Goal: Task Accomplishment & Management: Use online tool/utility

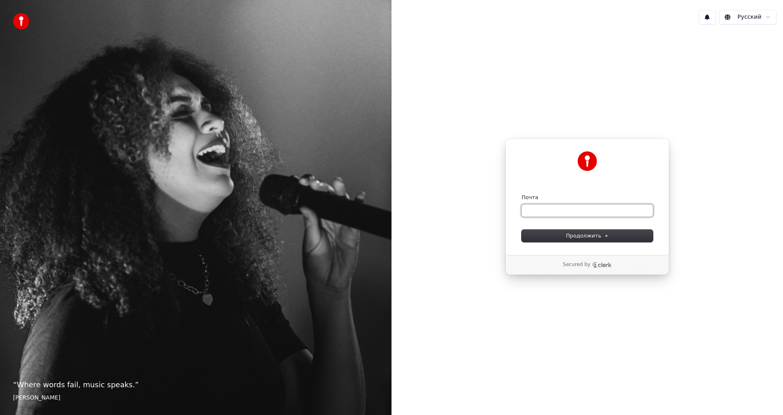
click at [551, 214] on input "Почта" at bounding box center [586, 210] width 131 height 12
click at [568, 211] on input "Почта" at bounding box center [586, 210] width 131 height 12
type input "*"
click at [592, 244] on div "**********" at bounding box center [587, 196] width 164 height 117
click at [596, 237] on span "Продолжить" at bounding box center [587, 235] width 43 height 7
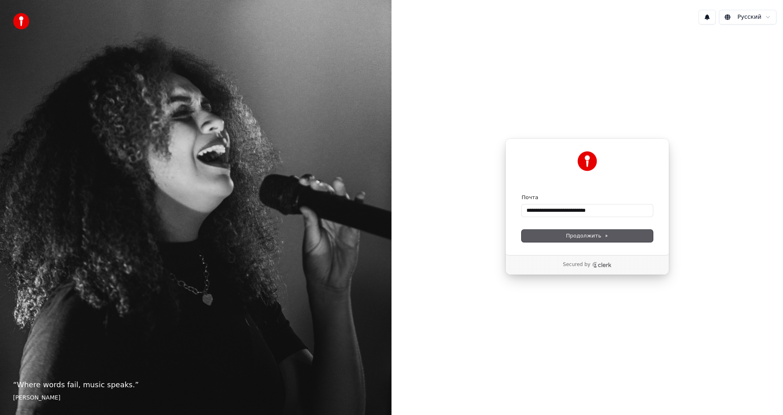
type input "**********"
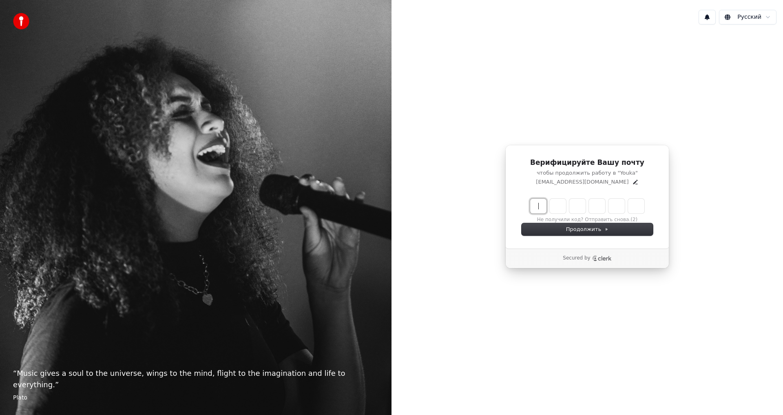
paste input "******"
type input "******"
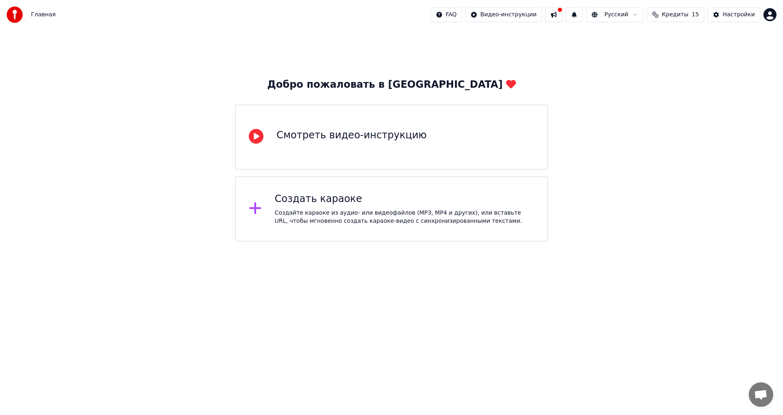
click at [373, 145] on div "Смотреть видео-инструкцию" at bounding box center [351, 137] width 150 height 16
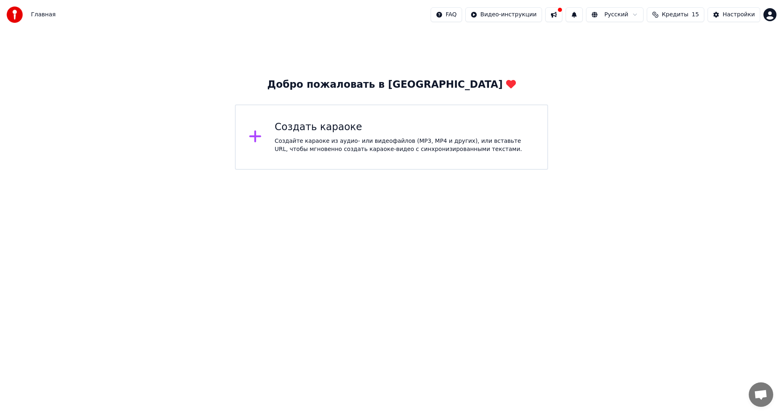
click at [330, 133] on div "Создать караоке" at bounding box center [405, 127] width 260 height 13
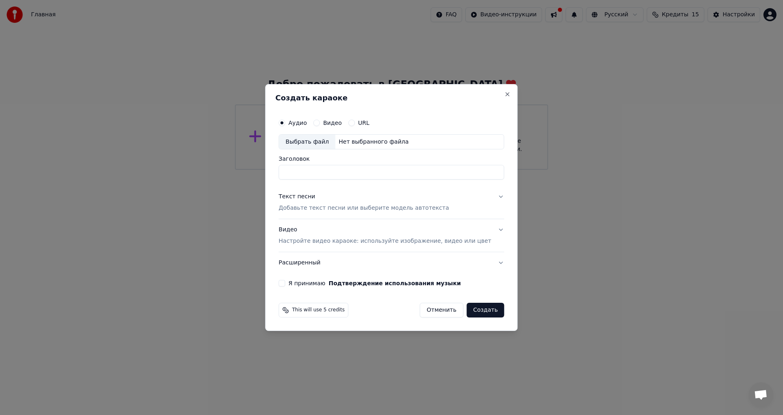
click at [321, 168] on input "Заголовок" at bounding box center [390, 172] width 225 height 15
click at [338, 122] on label "Видео" at bounding box center [332, 123] width 19 height 6
click at [320, 122] on button "Видео" at bounding box center [316, 122] width 7 height 7
click at [367, 121] on label "URL" at bounding box center [363, 123] width 11 height 6
click at [355, 121] on button "URL" at bounding box center [351, 122] width 7 height 7
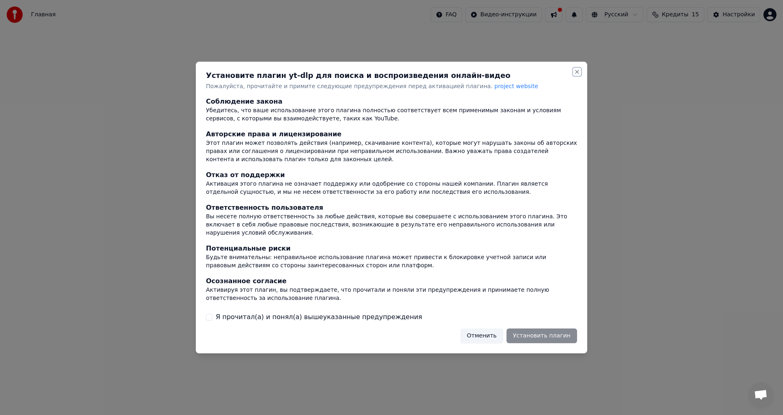
click at [576, 74] on button "Close" at bounding box center [577, 71] width 7 height 7
click at [579, 75] on button "Close" at bounding box center [577, 71] width 7 height 7
click at [500, 331] on button "Отменить" at bounding box center [481, 335] width 43 height 15
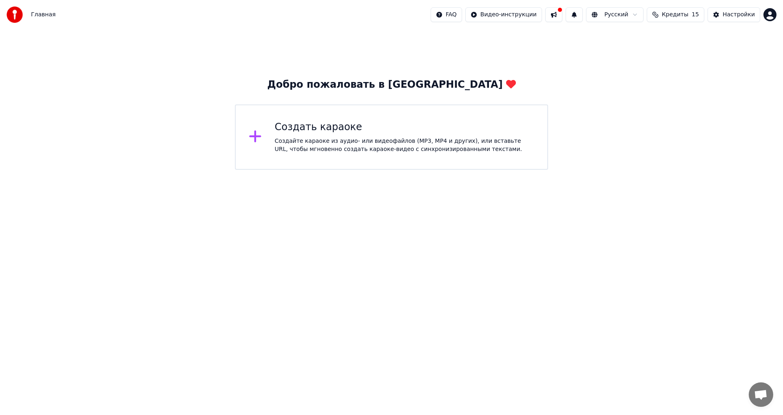
click at [359, 138] on div "Создайте караоке из аудио- или видеофайлов (MP3, MP4 и других), или вставьте UR…" at bounding box center [405, 145] width 260 height 16
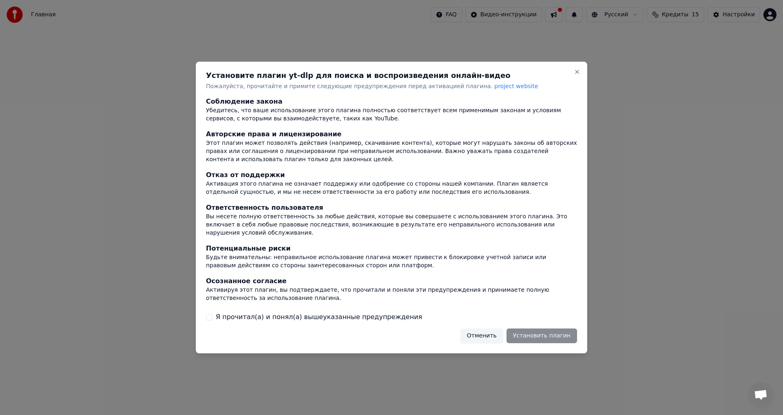
click at [547, 331] on div "Отменить Установить плагин" at bounding box center [518, 335] width 117 height 15
click at [531, 335] on div "Отменить Установить плагин" at bounding box center [518, 335] width 117 height 15
click at [534, 332] on div "Отменить Установить плагин" at bounding box center [518, 335] width 117 height 15
click at [535, 332] on div "Отменить Установить плагин" at bounding box center [518, 335] width 117 height 15
click at [427, 224] on div "Вы несете полную ответственность за любые действия, которые вы совершаете с исп…" at bounding box center [391, 224] width 371 height 24
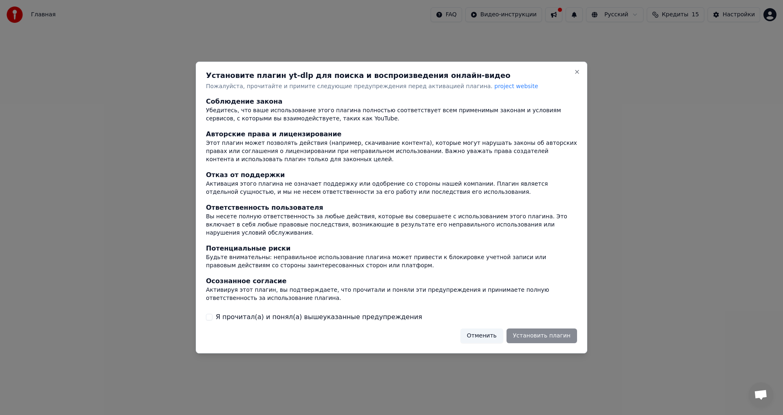
click at [268, 317] on label "Я прочитал(а) и понял(а) вышеуказанные предупреждения" at bounding box center [319, 317] width 206 height 10
click at [212, 317] on button "Я прочитал(а) и понял(а) вышеуказанные предупреждения" at bounding box center [209, 317] width 7 height 7
click at [545, 329] on button "Установить плагин" at bounding box center [541, 335] width 71 height 15
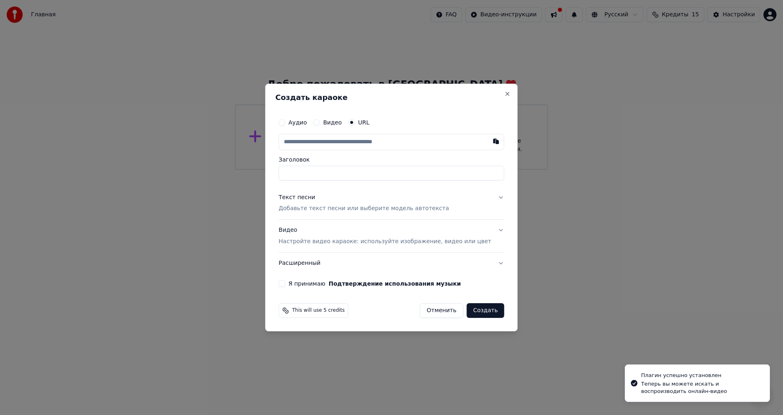
click at [320, 119] on button "Видео" at bounding box center [316, 122] width 7 height 7
click at [285, 121] on button "Аудио" at bounding box center [281, 122] width 7 height 7
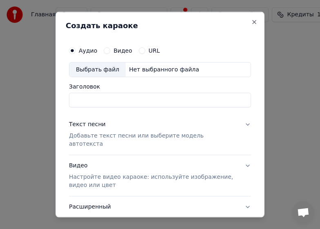
click at [185, 44] on div "Аудио Видео URL" at bounding box center [160, 50] width 182 height 16
click at [189, 69] on div "Выбрать файл Нет выбранного файла" at bounding box center [160, 69] width 182 height 15
type input "**********"
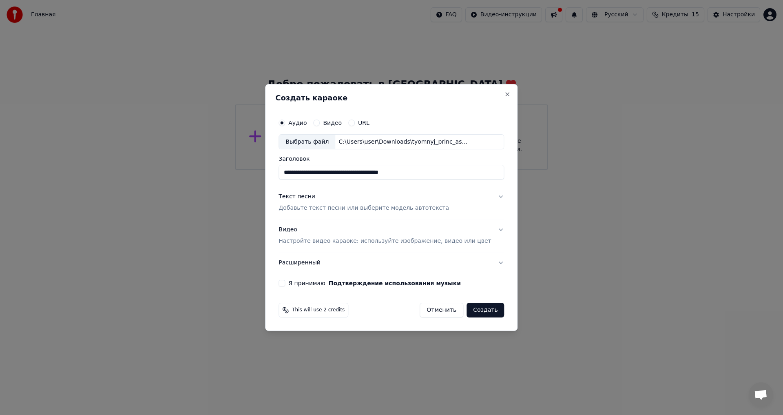
click at [320, 123] on button "Видео" at bounding box center [316, 122] width 7 height 7
click at [357, 145] on div "Нет выбранного файла" at bounding box center [373, 142] width 77 height 8
click at [299, 121] on div "Аудио" at bounding box center [292, 122] width 28 height 7
click at [285, 123] on button "Аудио" at bounding box center [281, 122] width 7 height 7
click at [320, 121] on button "Видео" at bounding box center [316, 122] width 7 height 7
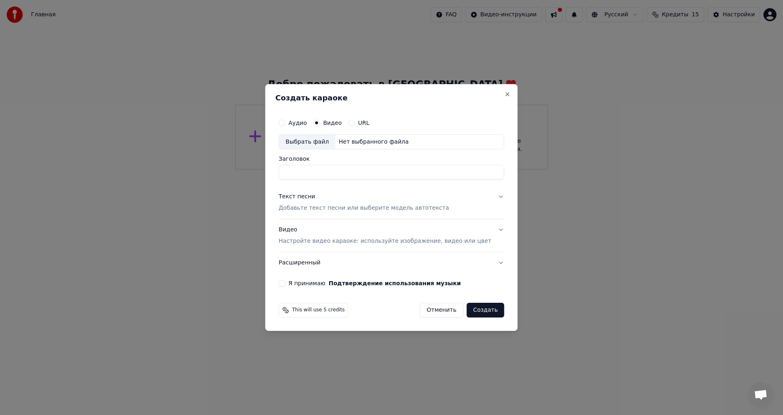
click at [285, 122] on button "Аудио" at bounding box center [281, 122] width 7 height 7
click at [320, 123] on button "Видео" at bounding box center [316, 122] width 7 height 7
click at [363, 122] on div "URL" at bounding box center [358, 122] width 21 height 7
click at [355, 122] on button "URL" at bounding box center [351, 122] width 7 height 7
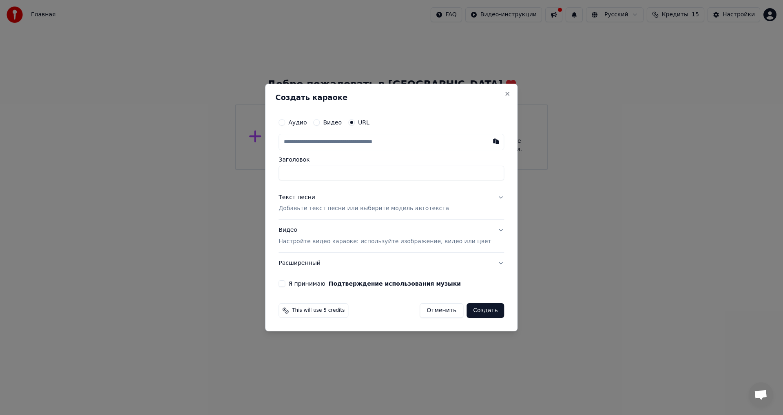
click at [285, 120] on button "Аудио" at bounding box center [281, 122] width 7 height 7
click at [355, 122] on button "URL" at bounding box center [351, 122] width 7 height 7
click at [316, 147] on input "text" at bounding box center [390, 142] width 225 height 16
paste input "**********"
type input "**********"
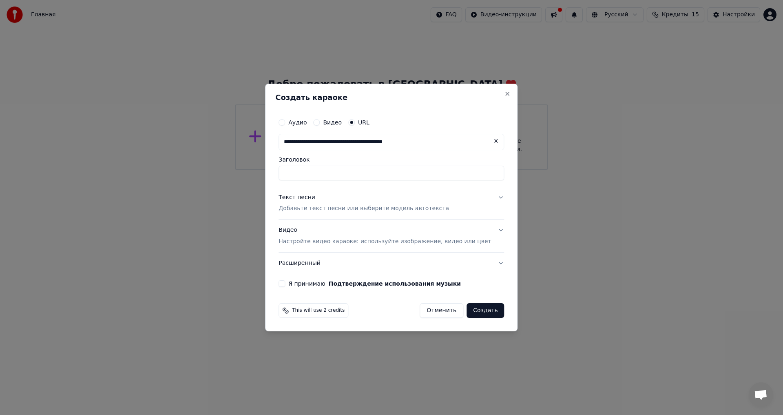
type input "******"
type input "**********"
click at [351, 174] on input "******" at bounding box center [390, 173] width 225 height 15
click at [315, 197] on div "Текст песни" at bounding box center [296, 197] width 37 height 8
type input "**********"
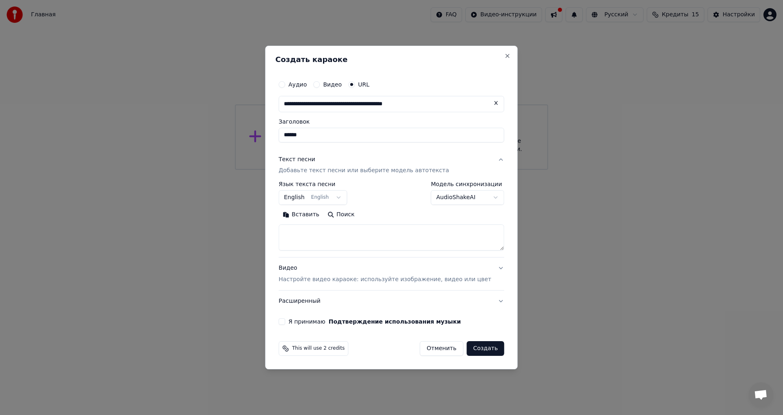
click at [340, 170] on body "**********" at bounding box center [391, 85] width 783 height 170
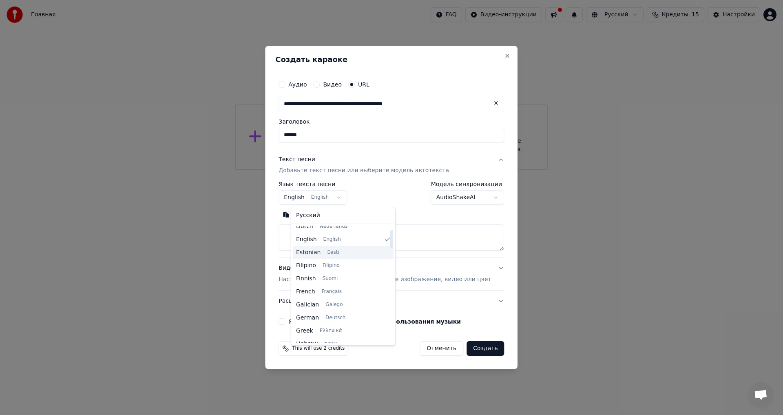
scroll to position [163, 0]
select select "**"
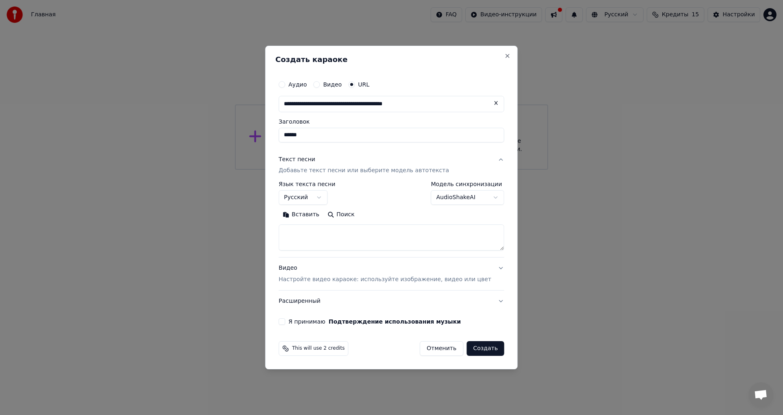
click at [433, 170] on body "**********" at bounding box center [391, 85] width 783 height 170
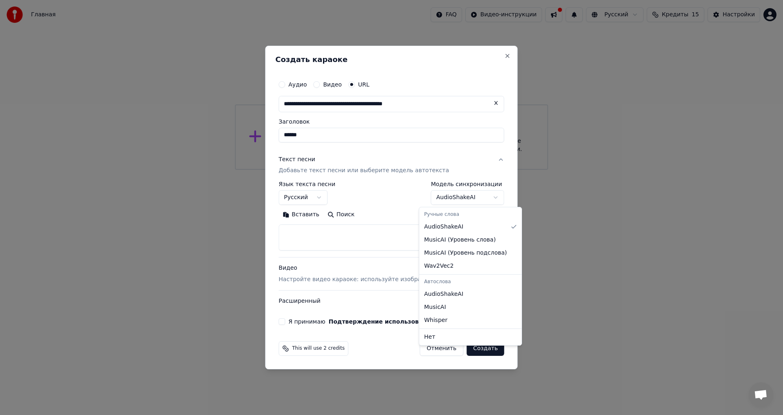
click at [433, 170] on body "**********" at bounding box center [391, 85] width 783 height 170
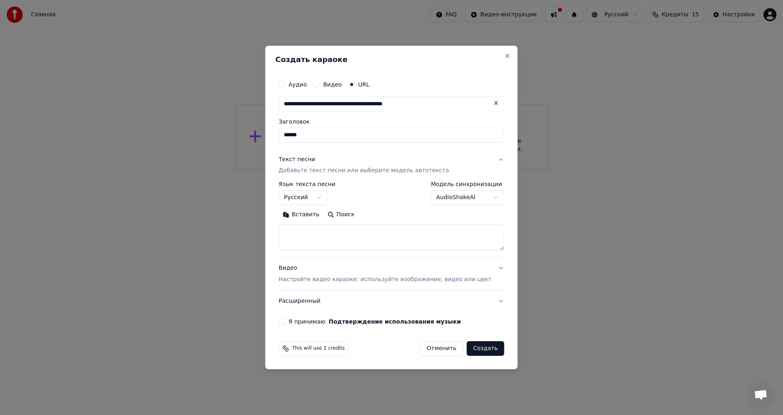
click at [318, 231] on textarea at bounding box center [390, 238] width 225 height 26
paste textarea "**********"
type textarea "**********"
click at [285, 320] on button "Я принимаю Подтверждение использования музыки" at bounding box center [281, 321] width 7 height 7
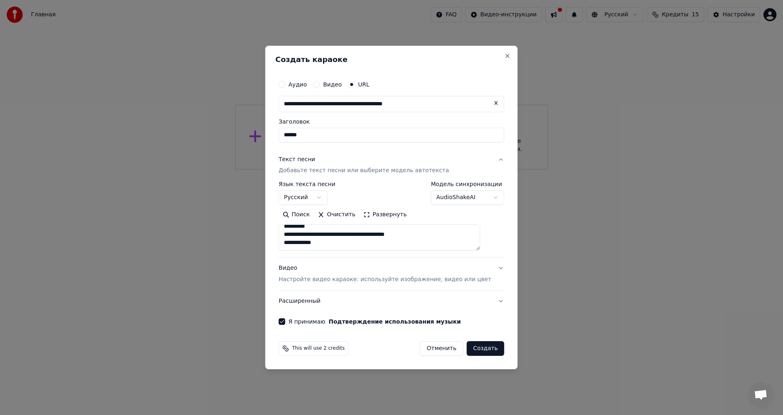
click at [471, 349] on button "Создать" at bounding box center [485, 348] width 38 height 15
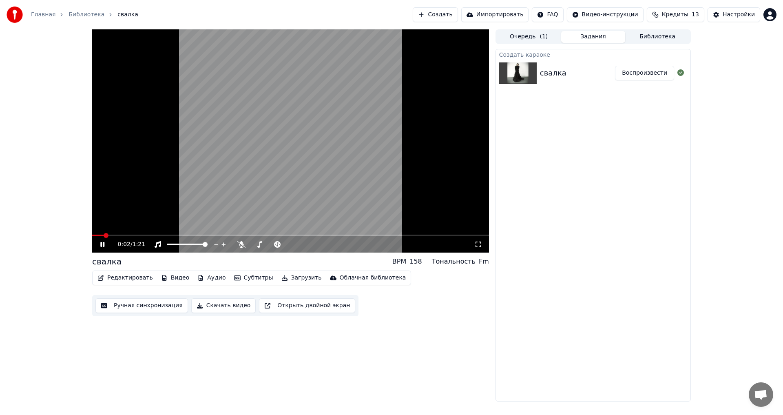
click at [292, 178] on video at bounding box center [290, 140] width 397 height 223
click at [187, 247] on div at bounding box center [195, 244] width 66 height 8
click at [174, 244] on span at bounding box center [171, 244] width 8 height 2
click at [215, 145] on video at bounding box center [290, 140] width 397 height 223
click at [244, 179] on video at bounding box center [290, 140] width 397 height 223
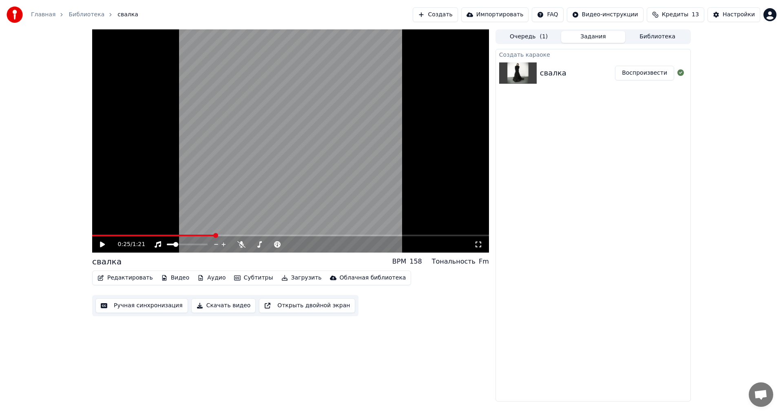
click at [277, 163] on video at bounding box center [290, 140] width 397 height 223
click at [171, 242] on span at bounding box center [172, 244] width 5 height 5
drag, startPoint x: 413, startPoint y: 262, endPoint x: 433, endPoint y: 262, distance: 19.6
click at [433, 262] on div "BPM 158 Тональность Fm" at bounding box center [440, 261] width 97 height 10
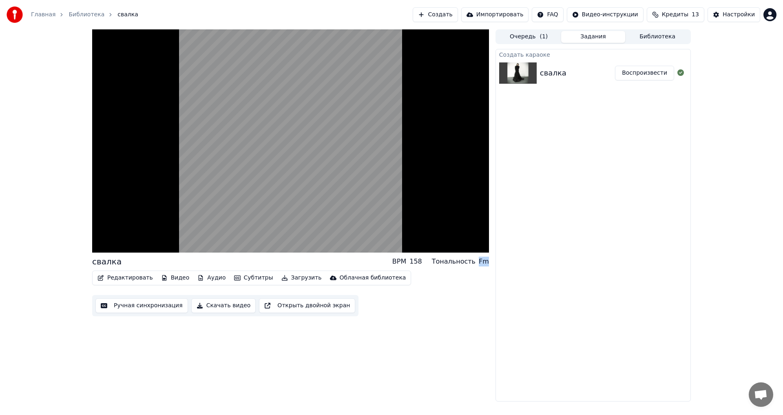
drag, startPoint x: 486, startPoint y: 262, endPoint x: 481, endPoint y: 260, distance: 6.1
click at [481, 260] on div "Fm" at bounding box center [484, 261] width 10 height 10
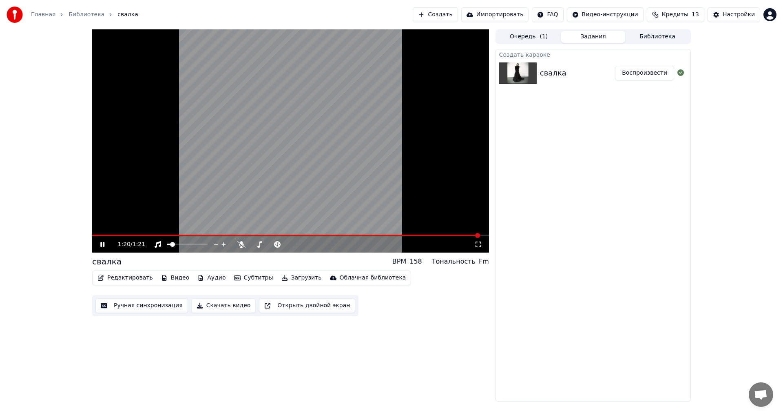
click at [528, 40] on button "Очередь ( 1 )" at bounding box center [529, 37] width 64 height 12
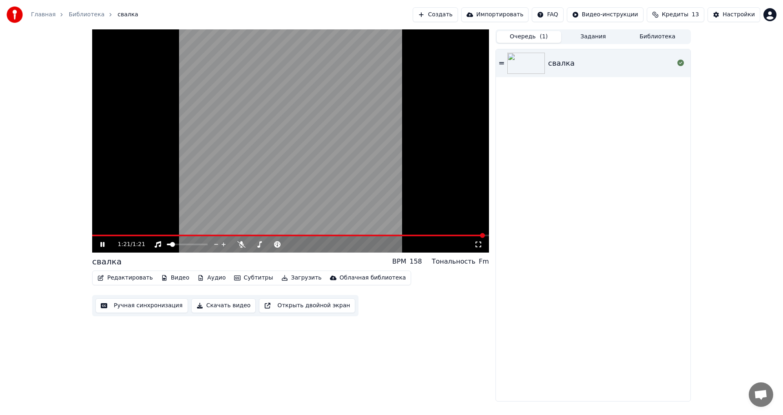
click at [585, 33] on button "Задания" at bounding box center [593, 37] width 64 height 12
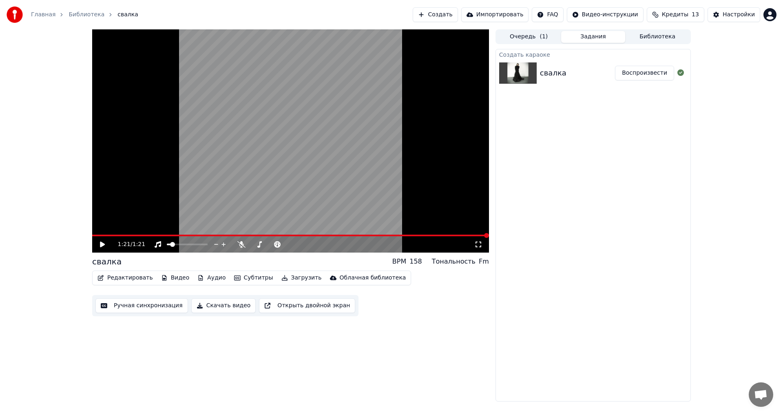
click at [102, 246] on icon at bounding box center [102, 244] width 5 height 6
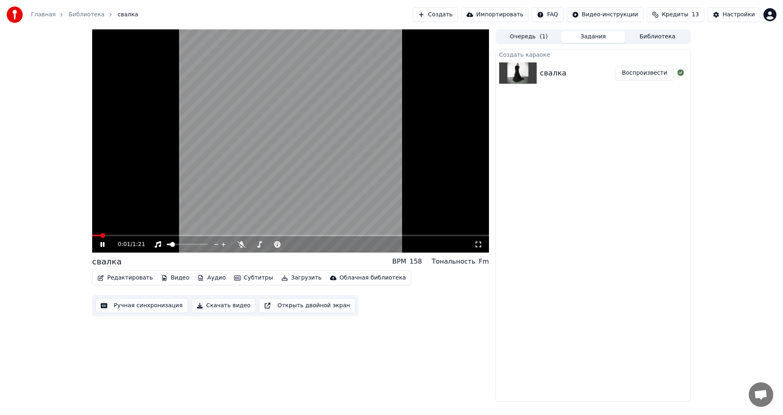
click at [102, 246] on icon at bounding box center [102, 244] width 4 height 5
click at [102, 246] on icon at bounding box center [102, 244] width 5 height 6
click at [102, 246] on icon at bounding box center [102, 244] width 4 height 5
click at [249, 135] on video at bounding box center [290, 140] width 397 height 223
click at [237, 170] on video at bounding box center [290, 140] width 397 height 223
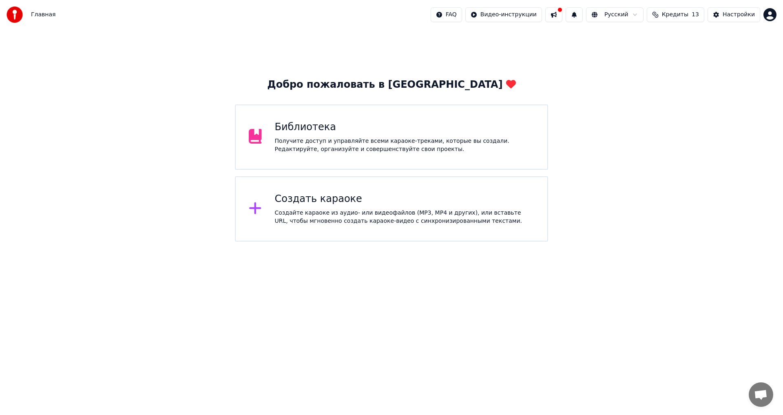
click at [368, 160] on div "Библиотека Получите доступ и управляйте всеми караоке-треками, которые вы созда…" at bounding box center [391, 136] width 313 height 65
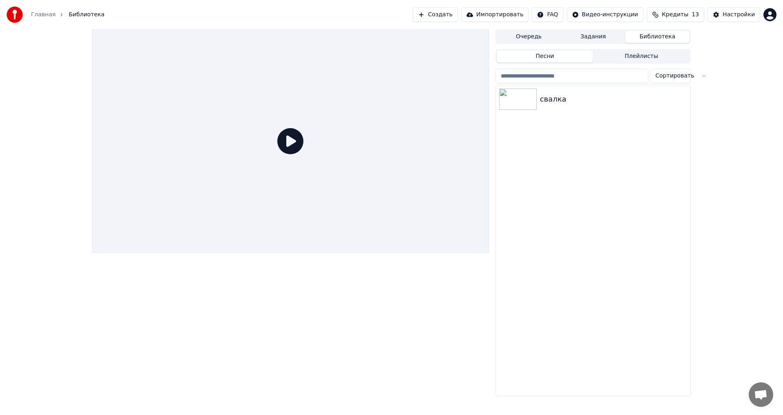
click at [44, 14] on link "Главная" at bounding box center [43, 15] width 24 height 8
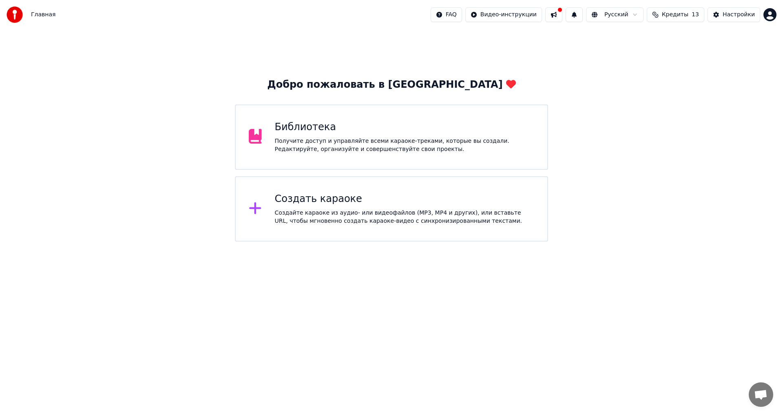
click at [349, 212] on div "Создайте караоке из аудио- или видеофайлов (MP3, MP4 и других), или вставьте UR…" at bounding box center [405, 217] width 260 height 16
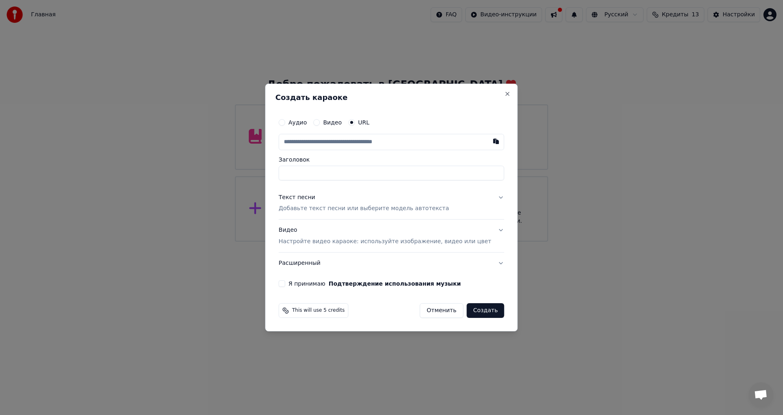
click at [304, 121] on label "Аудио" at bounding box center [297, 122] width 18 height 6
click at [285, 121] on button "Аудио" at bounding box center [281, 122] width 7 height 7
click at [323, 143] on div "Выбрать файл" at bounding box center [307, 142] width 56 height 15
type input "**********"
click at [487, 196] on button "Текст песни Добавьте текст песни или выберите модель автотекста" at bounding box center [390, 202] width 225 height 33
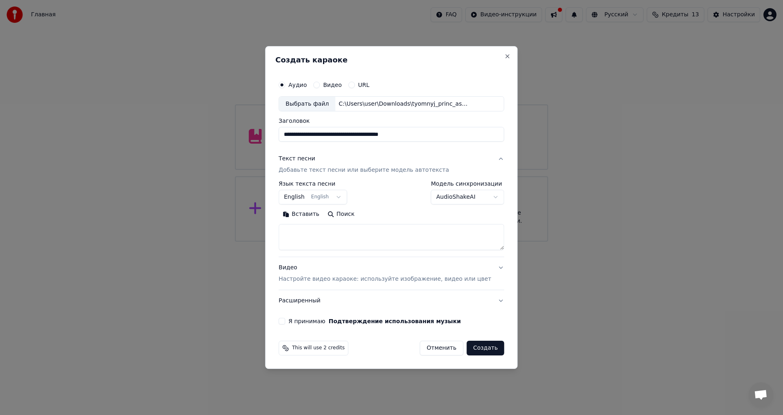
click at [462, 197] on body "**********" at bounding box center [391, 120] width 783 height 241
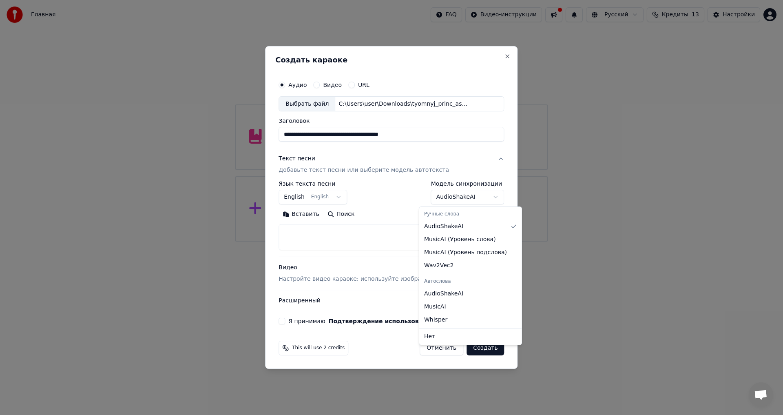
click at [462, 197] on body "**********" at bounding box center [391, 120] width 783 height 241
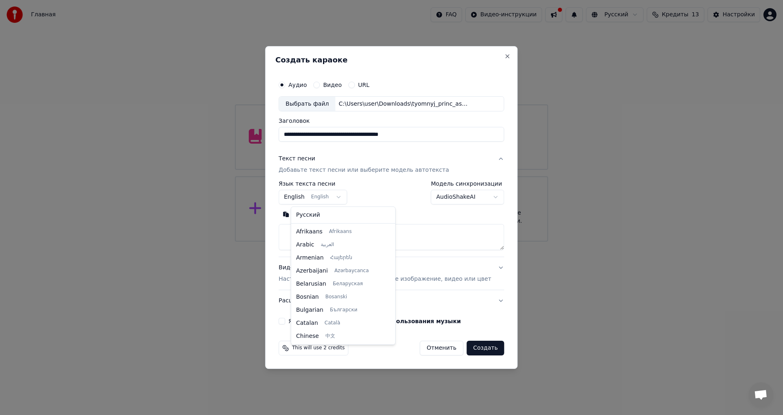
click at [328, 198] on body "**********" at bounding box center [391, 120] width 783 height 241
click at [351, 280] on p "Настройте видео караоке: используйте изображение, видео или цвет" at bounding box center [384, 279] width 212 height 8
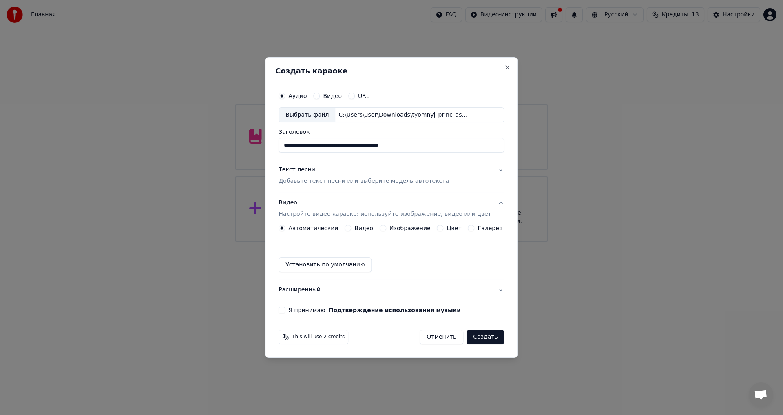
click at [294, 307] on div "Я принимаю Подтверждение использования музыки" at bounding box center [390, 310] width 225 height 7
click at [285, 311] on button "Я принимаю Подтверждение использования музыки" at bounding box center [281, 310] width 7 height 7
click at [333, 179] on p "Добавьте текст песни или выберите модель автотекста" at bounding box center [363, 181] width 170 height 8
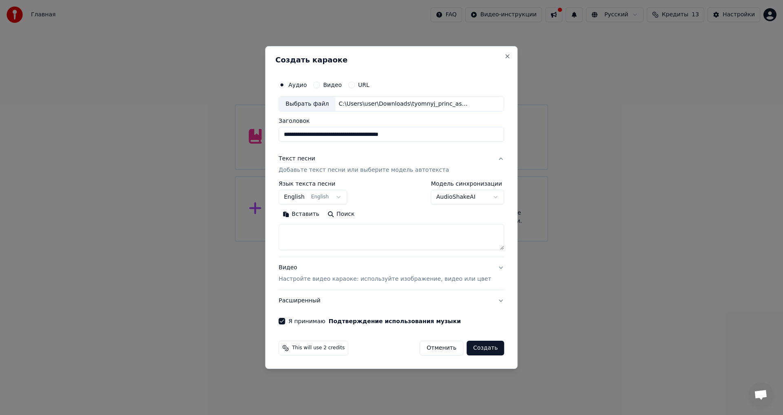
click at [329, 172] on p "Добавьте текст песни или выберите модель автотекста" at bounding box center [363, 170] width 170 height 8
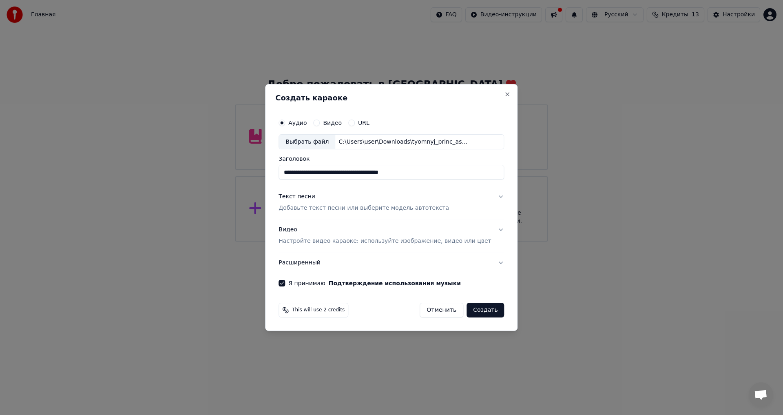
click at [476, 305] on button "Создать" at bounding box center [485, 309] width 38 height 15
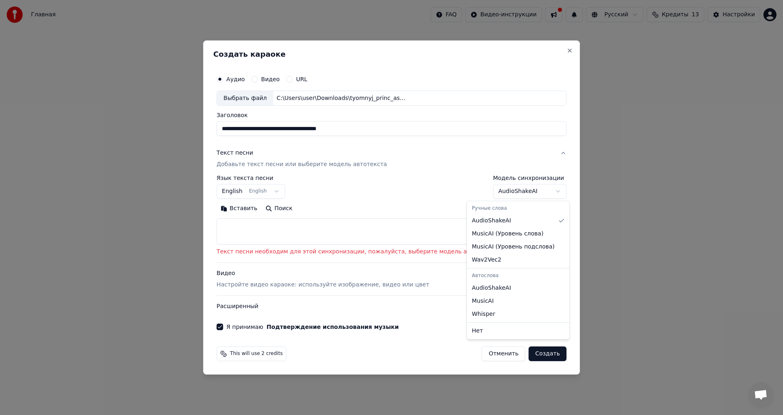
click at [486, 188] on body "**********" at bounding box center [391, 120] width 783 height 241
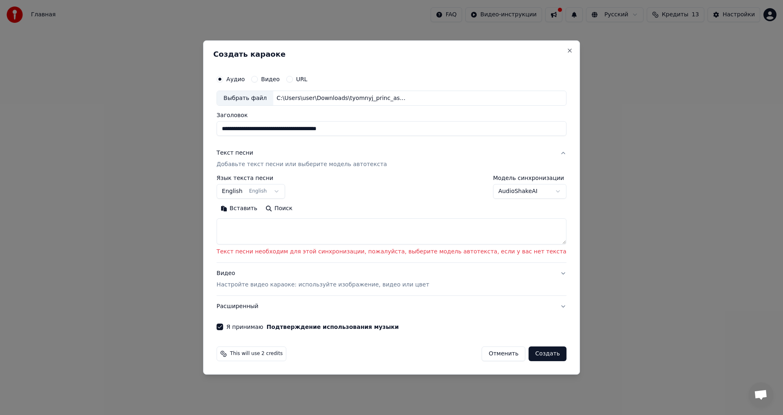
click at [497, 194] on body "**********" at bounding box center [391, 120] width 783 height 241
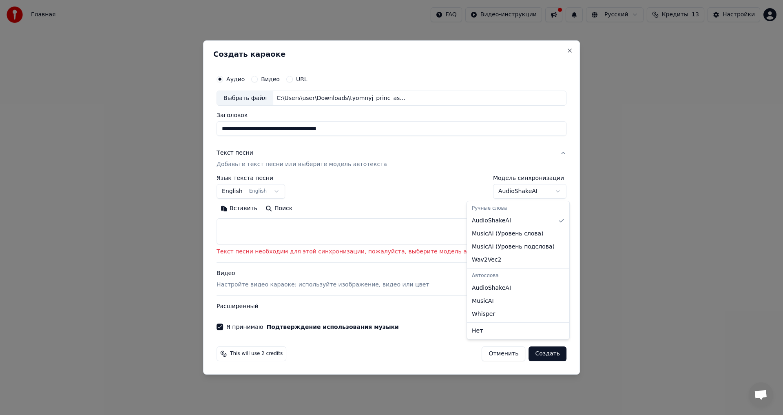
select select "**********"
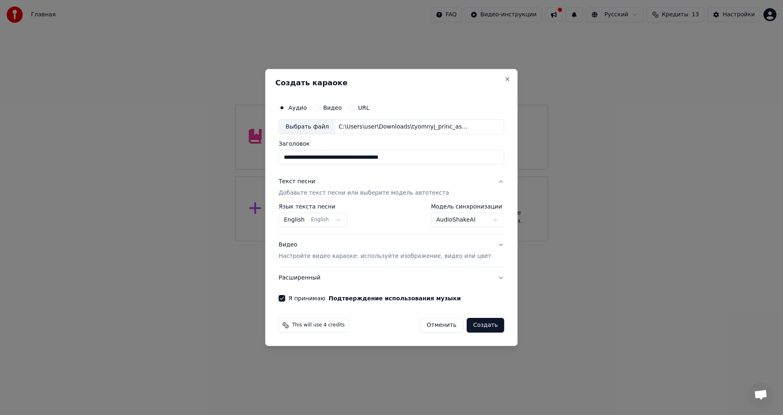
click at [480, 323] on button "Создать" at bounding box center [485, 325] width 38 height 15
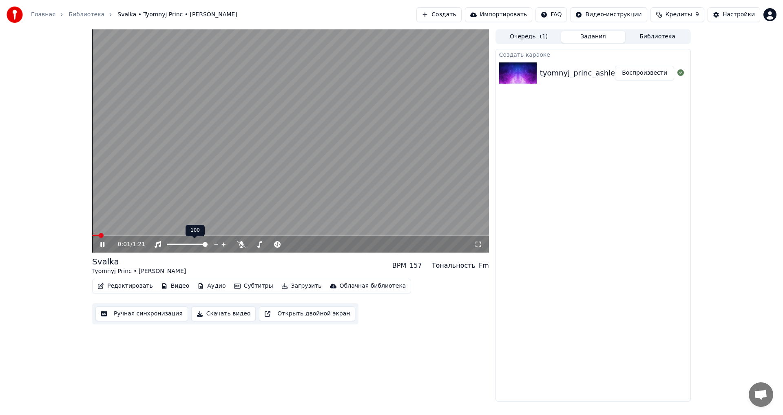
click at [181, 245] on div at bounding box center [195, 244] width 66 height 8
click at [174, 243] on span at bounding box center [171, 244] width 8 height 2
click at [243, 285] on button "Субтитры" at bounding box center [254, 285] width 46 height 11
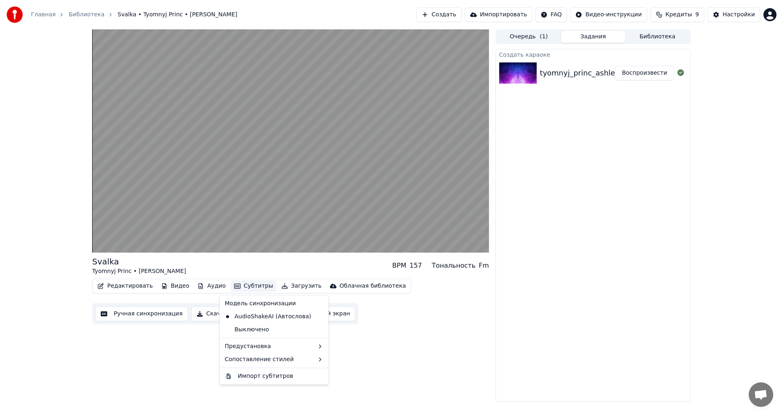
click at [243, 288] on button "Субтитры" at bounding box center [254, 285] width 46 height 11
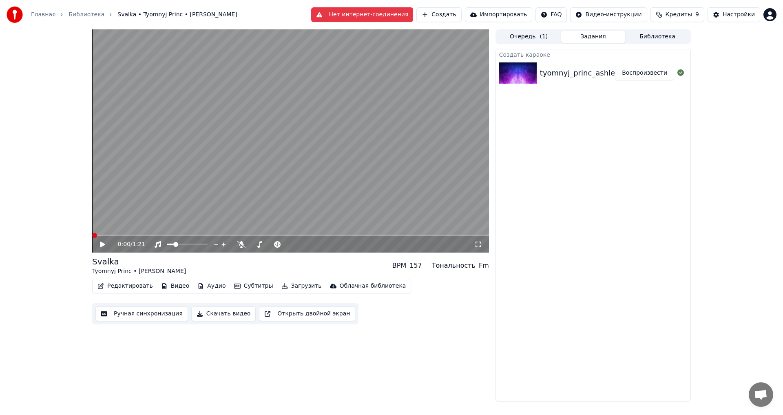
click at [92, 234] on span at bounding box center [92, 235] width 0 height 2
click at [249, 190] on video at bounding box center [290, 140] width 397 height 223
click at [145, 188] on video at bounding box center [290, 140] width 397 height 223
click at [284, 123] on video at bounding box center [290, 140] width 397 height 223
click at [118, 233] on video at bounding box center [290, 140] width 397 height 223
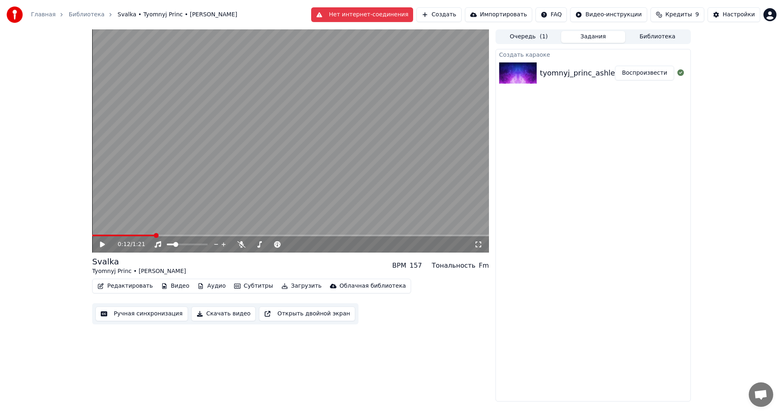
click at [117, 235] on span at bounding box center [123, 235] width 62 height 2
click at [156, 164] on video at bounding box center [290, 140] width 397 height 223
click at [117, 233] on video at bounding box center [290, 140] width 397 height 223
click at [117, 234] on span at bounding box center [111, 235] width 39 height 2
click at [138, 169] on video at bounding box center [290, 140] width 397 height 223
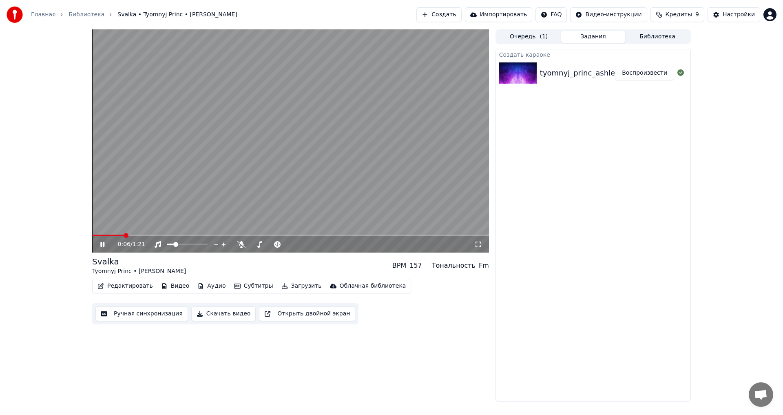
click at [139, 169] on video at bounding box center [290, 140] width 397 height 223
click at [273, 166] on video at bounding box center [290, 140] width 397 height 223
click at [124, 235] on span at bounding box center [109, 235] width 34 height 2
click at [118, 235] on span at bounding box center [109, 235] width 34 height 2
click at [177, 194] on video at bounding box center [290, 140] width 397 height 223
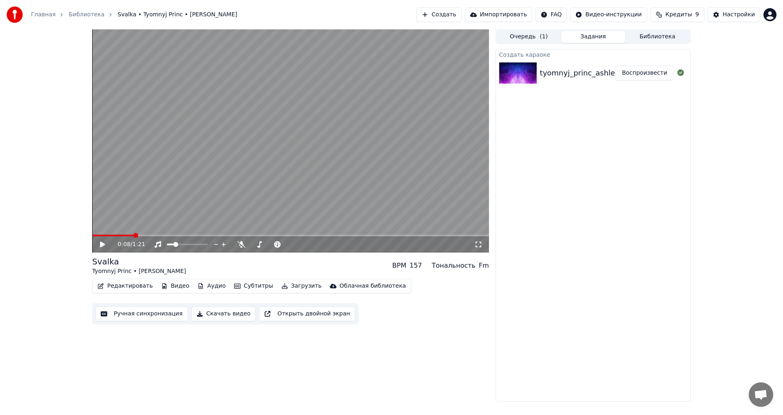
click at [181, 192] on video at bounding box center [290, 140] width 397 height 223
click at [119, 235] on span at bounding box center [106, 235] width 29 height 2
click at [92, 236] on span at bounding box center [97, 235] width 10 height 2
click at [278, 246] on icon at bounding box center [277, 244] width 7 height 7
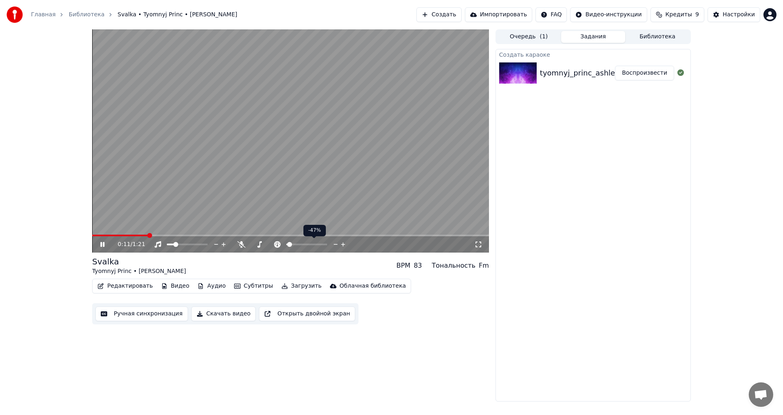
click at [287, 245] on span at bounding box center [286, 244] width 1 height 2
click at [287, 245] on span at bounding box center [288, 244] width 5 height 5
drag, startPoint x: 298, startPoint y: 245, endPoint x: 305, endPoint y: 243, distance: 6.3
click at [306, 243] on div at bounding box center [314, 244] width 66 height 8
click at [327, 243] on span at bounding box center [306, 244] width 41 height 2
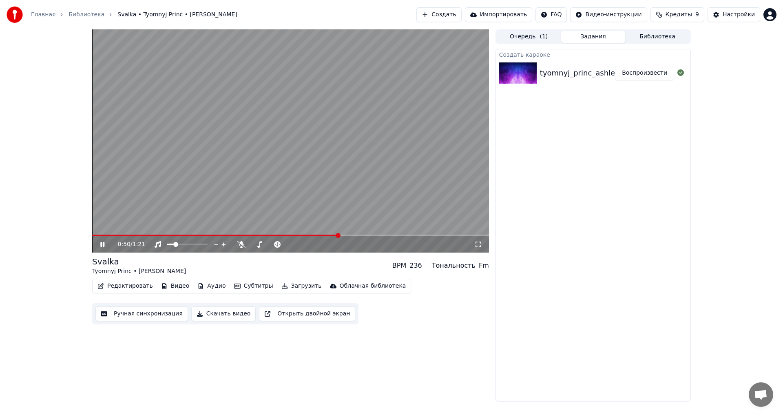
click at [155, 316] on button "Ручная синхронизация" at bounding box center [141, 313] width 93 height 15
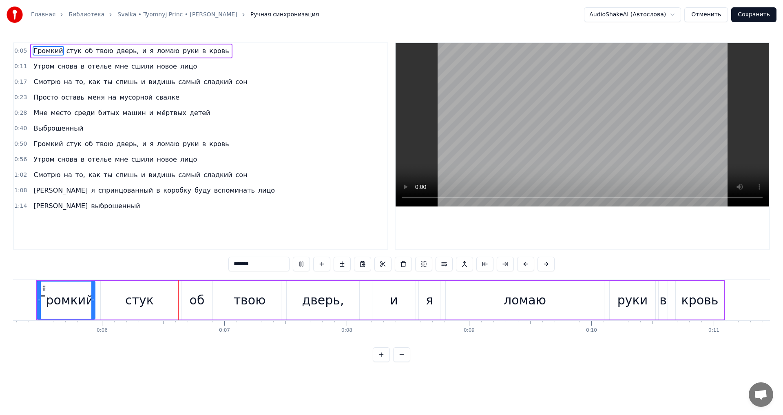
scroll to position [0, 685]
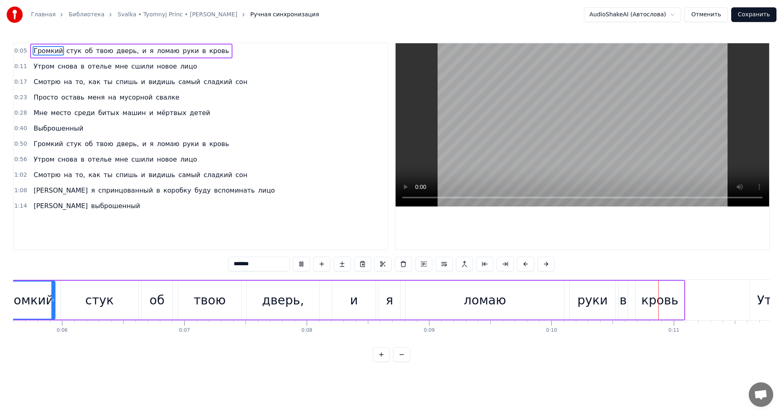
click at [259, 375] on html "Главная Библиотека Svalka • Tyomnyj Princ • [PERSON_NAME] Ручная синхронизация …" at bounding box center [391, 187] width 783 height 375
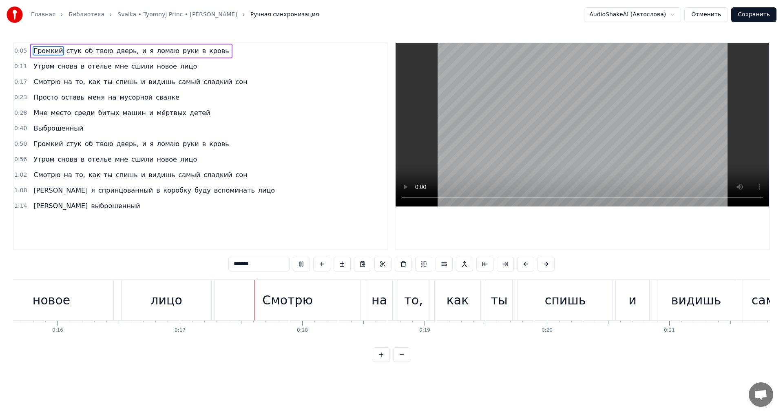
scroll to position [0, 2053]
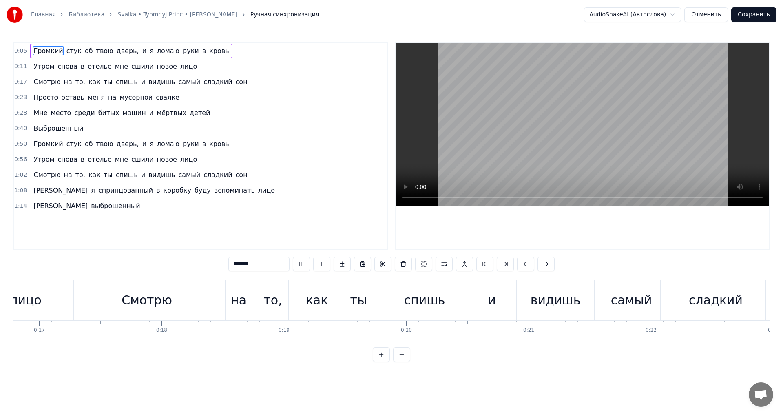
click at [493, 310] on div "и" at bounding box center [491, 300] width 33 height 40
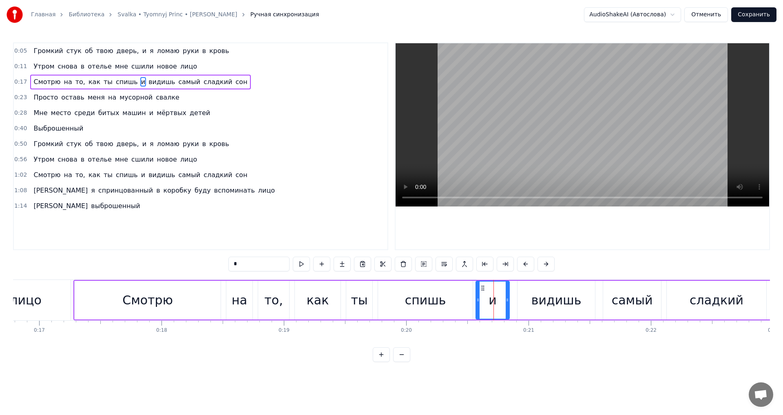
drag, startPoint x: 490, startPoint y: 305, endPoint x: 485, endPoint y: 305, distance: 5.3
click at [485, 305] on div "и" at bounding box center [492, 299] width 33 height 37
drag, startPoint x: 478, startPoint y: 305, endPoint x: 486, endPoint y: 308, distance: 8.8
click at [486, 308] on div at bounding box center [485, 299] width 3 height 37
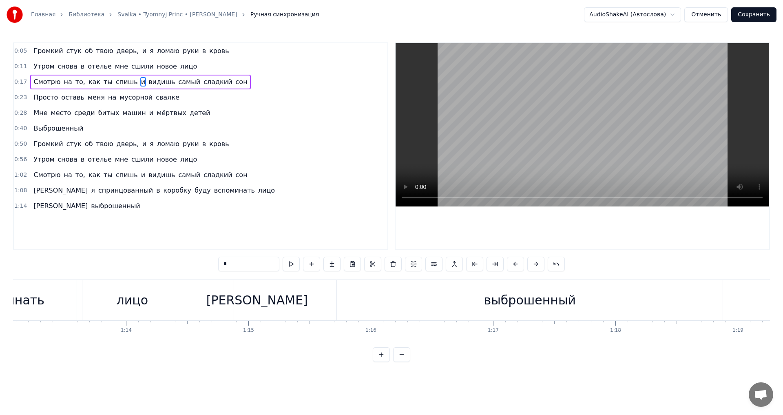
scroll to position [0, 8250]
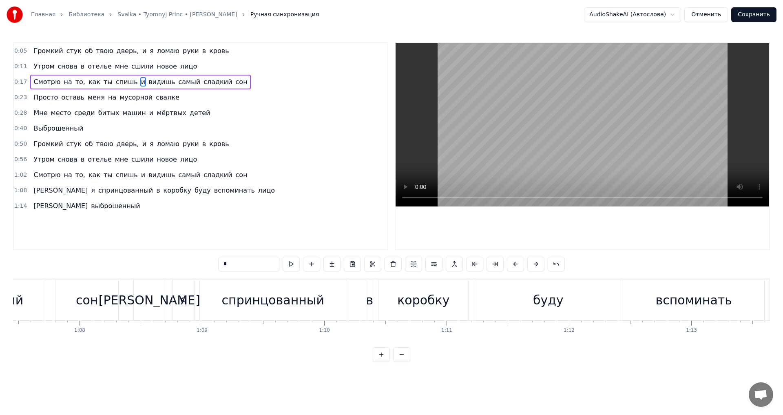
click at [273, 303] on div "спринцованный" at bounding box center [273, 300] width 103 height 18
type input "**********"
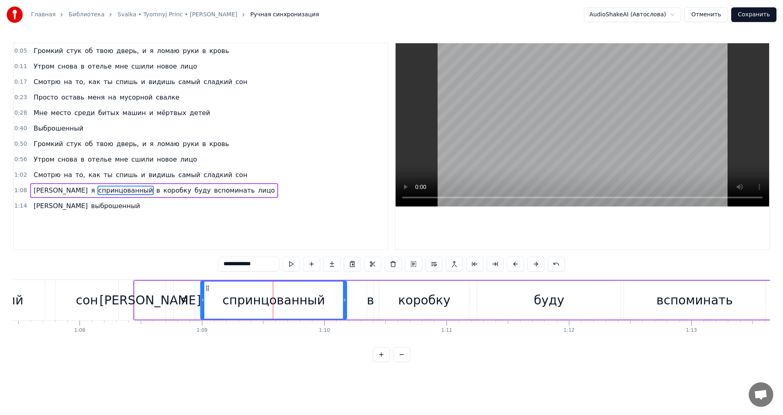
click at [301, 299] on div "спринцованный" at bounding box center [274, 300] width 103 height 18
click at [97, 192] on span "спринцованный" at bounding box center [125, 189] width 56 height 9
drag, startPoint x: 88, startPoint y: 192, endPoint x: 73, endPoint y: 194, distance: 15.6
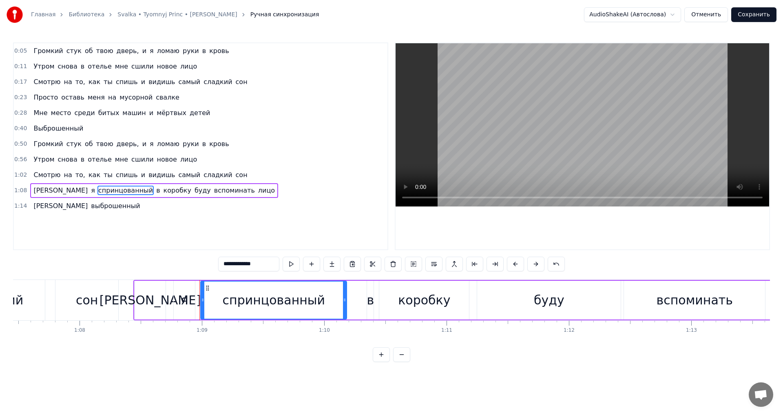
click at [97, 194] on span "спринцованный" at bounding box center [125, 189] width 56 height 9
click at [309, 302] on div "спринцованный" at bounding box center [274, 300] width 103 height 18
click at [321, 300] on div "спринцованный" at bounding box center [273, 299] width 145 height 37
drag, startPoint x: 316, startPoint y: 301, endPoint x: 309, endPoint y: 303, distance: 7.9
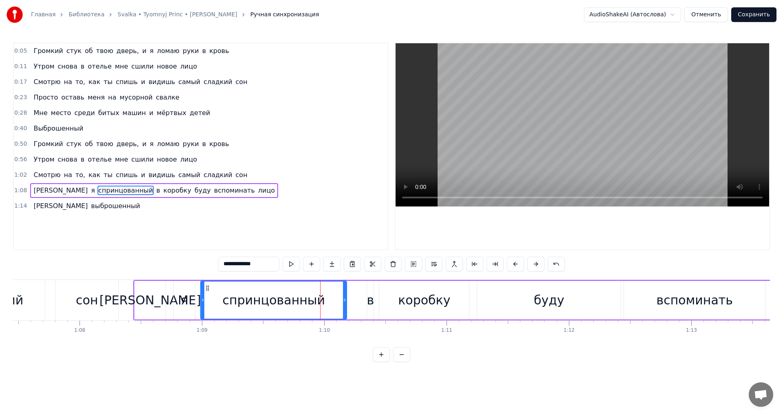
click at [309, 303] on div "спринцованный" at bounding box center [274, 300] width 103 height 18
click at [317, 301] on div "спринцованный" at bounding box center [274, 300] width 103 height 18
click at [391, 261] on button at bounding box center [392, 263] width 17 height 15
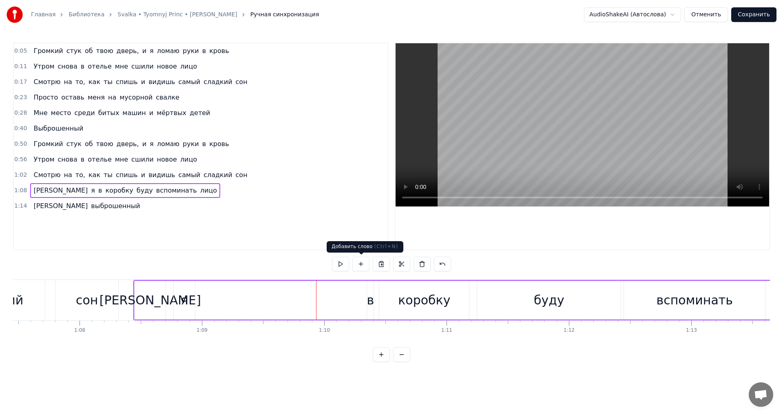
click at [357, 265] on button at bounding box center [360, 263] width 17 height 15
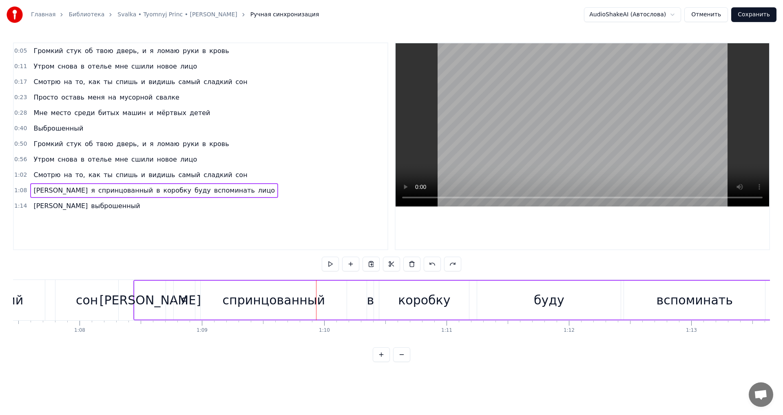
click at [320, 297] on div "спринцованный" at bounding box center [274, 299] width 146 height 39
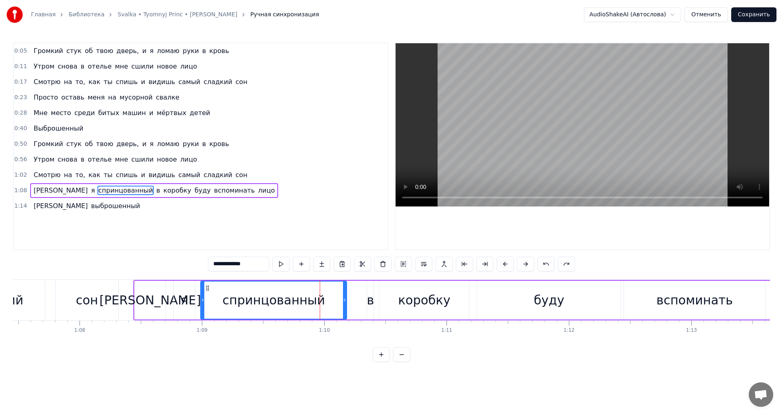
click at [296, 298] on div "спринцованный" at bounding box center [274, 300] width 103 height 18
click at [383, 260] on button at bounding box center [382, 263] width 17 height 15
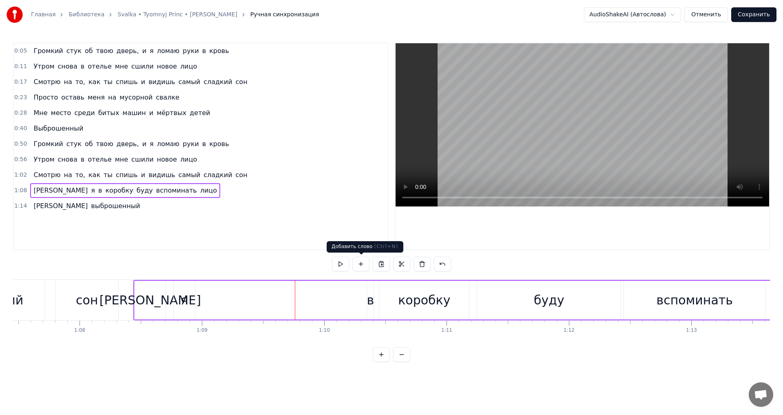
click at [366, 265] on button at bounding box center [360, 263] width 17 height 15
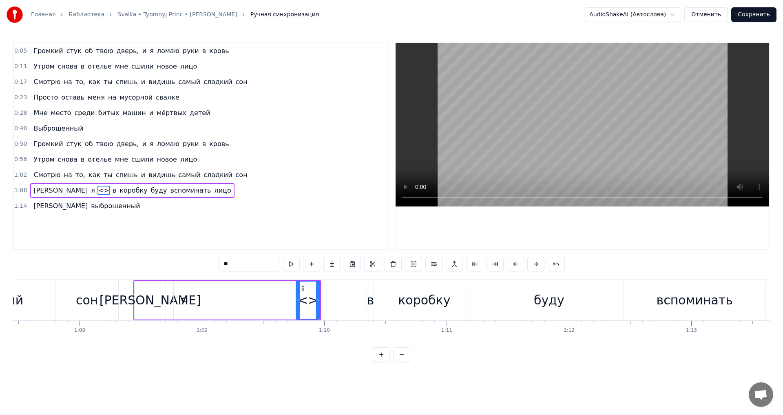
click at [308, 303] on div "<>" at bounding box center [308, 300] width 20 height 18
drag, startPoint x: 311, startPoint y: 297, endPoint x: 317, endPoint y: 300, distance: 6.6
click at [320, 300] on div "<>" at bounding box center [308, 299] width 24 height 39
click at [314, 263] on button at bounding box center [311, 263] width 17 height 15
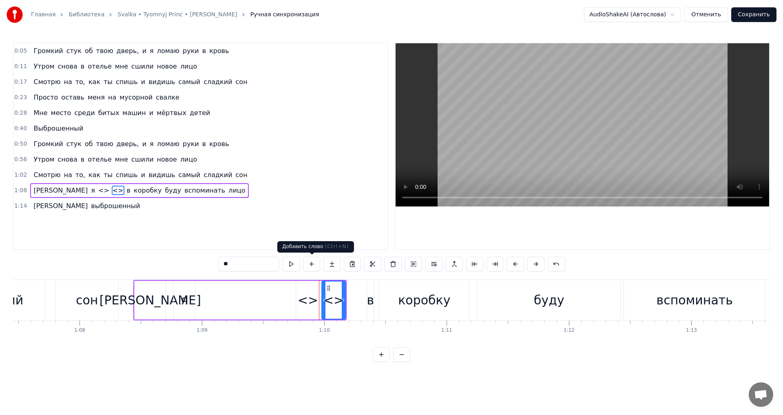
click at [305, 304] on div "<>" at bounding box center [308, 300] width 20 height 18
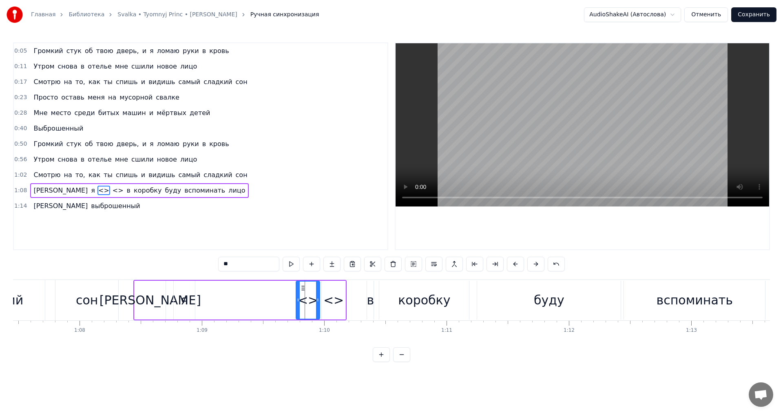
click at [319, 299] on icon at bounding box center [317, 299] width 3 height 7
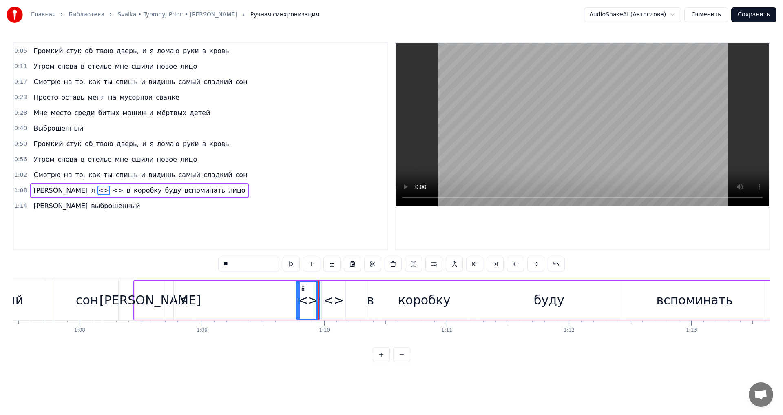
click at [302, 287] on icon at bounding box center [303, 288] width 7 height 7
drag, startPoint x: 300, startPoint y: 294, endPoint x: 296, endPoint y: 299, distance: 6.1
click at [296, 299] on div "<>" at bounding box center [307, 299] width 23 height 37
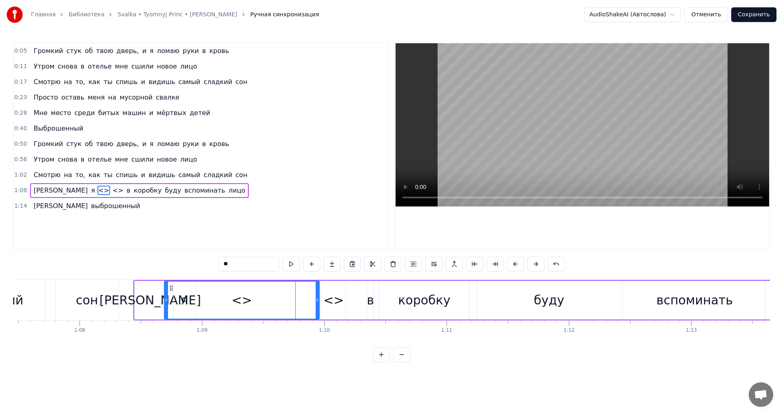
drag, startPoint x: 296, startPoint y: 299, endPoint x: 165, endPoint y: 300, distance: 131.3
click at [165, 300] on icon at bounding box center [166, 299] width 3 height 7
click at [228, 296] on div "<>" at bounding box center [242, 299] width 154 height 37
click at [238, 297] on div "<>" at bounding box center [242, 300] width 20 height 18
click at [242, 302] on div "<>" at bounding box center [242, 300] width 20 height 18
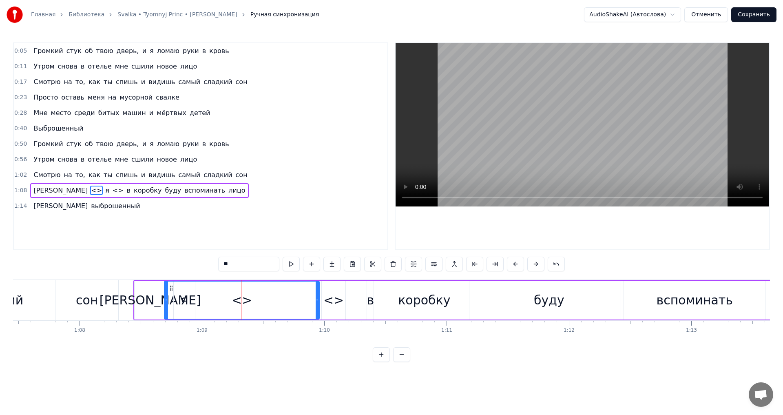
click at [242, 302] on div "<>" at bounding box center [242, 300] width 20 height 18
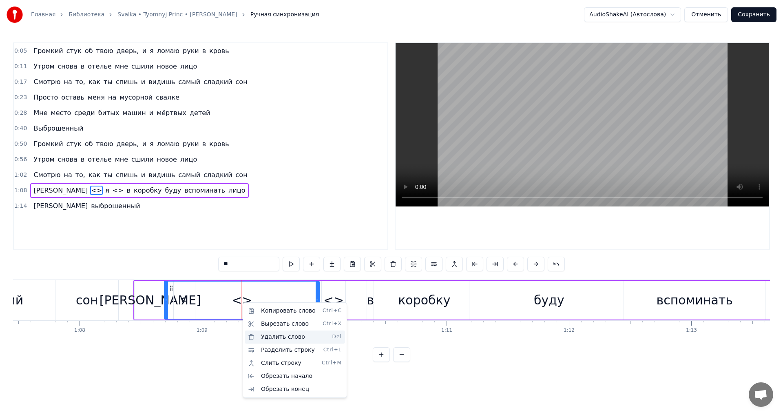
click at [303, 335] on div "Удалить слово Del" at bounding box center [295, 336] width 100 height 13
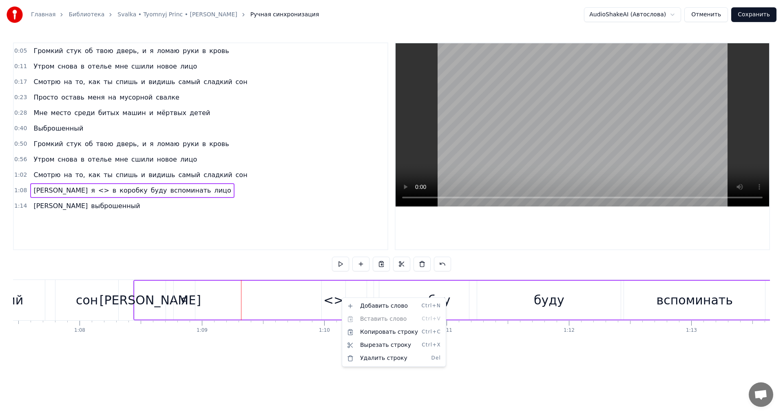
click at [334, 302] on html "Главная Библиотека Svalka • Tyomnyj Princ • [PERSON_NAME] Ручная синхронизация …" at bounding box center [391, 187] width 783 height 375
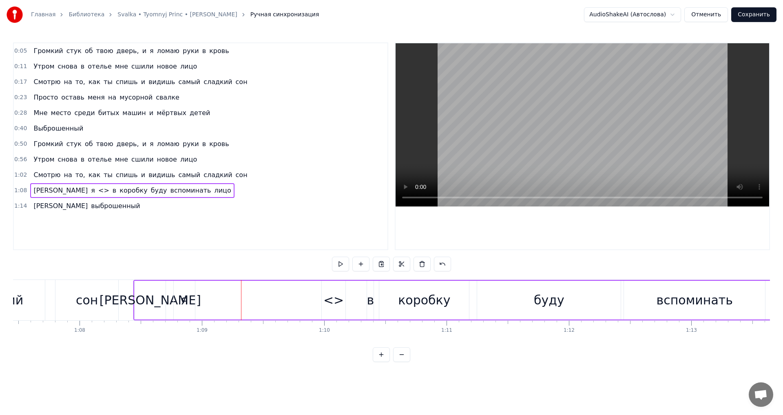
click at [334, 302] on div "<>" at bounding box center [333, 300] width 20 height 18
click at [334, 298] on div "<>" at bounding box center [333, 300] width 20 height 18
click at [335, 300] on div "<>" at bounding box center [333, 300] width 20 height 18
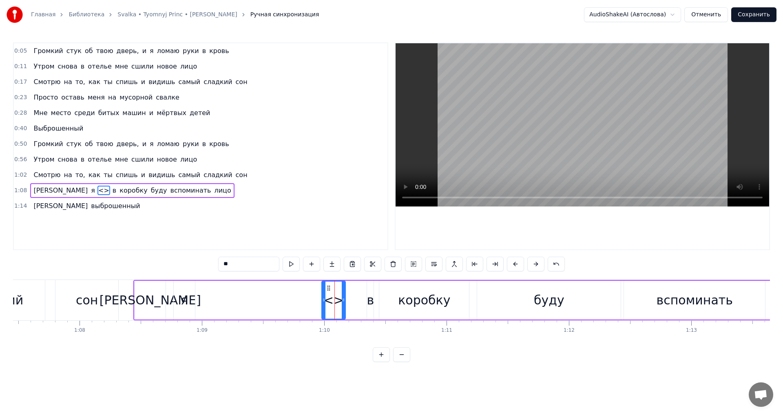
click at [329, 286] on circle at bounding box center [329, 285] width 0 height 0
click at [332, 298] on div "<>" at bounding box center [333, 300] width 20 height 18
drag, startPoint x: 340, startPoint y: 296, endPoint x: 351, endPoint y: 297, distance: 10.3
click at [351, 297] on div "А я <> в коробку буду вспоминать лицо" at bounding box center [502, 300] width 738 height 40
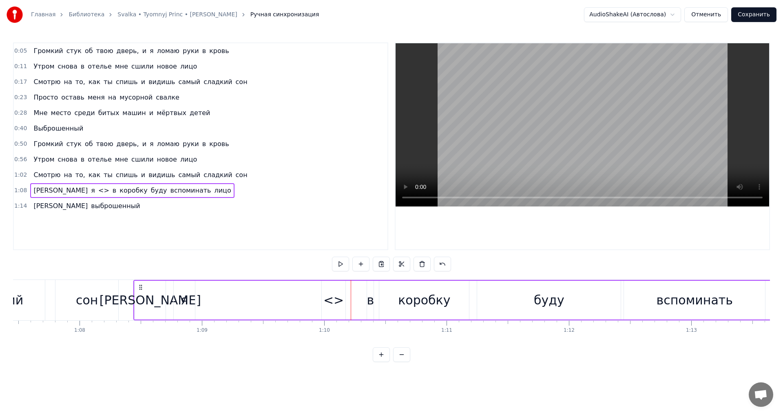
click at [332, 300] on div "<>" at bounding box center [333, 300] width 20 height 18
click at [382, 362] on button at bounding box center [381, 354] width 17 height 15
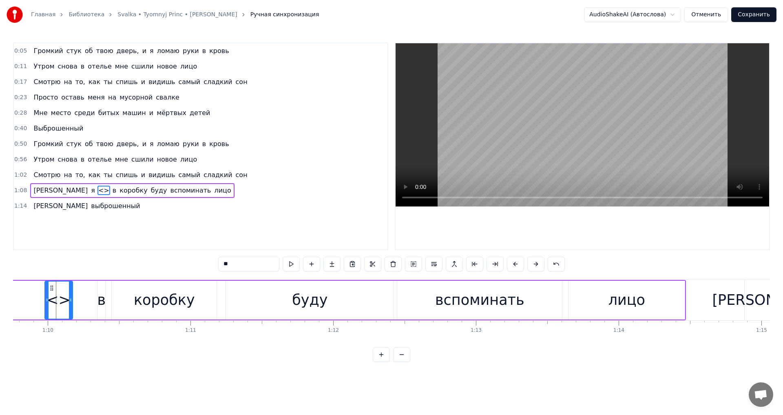
scroll to position [0, 9955]
click at [407, 362] on button at bounding box center [401, 354] width 17 height 15
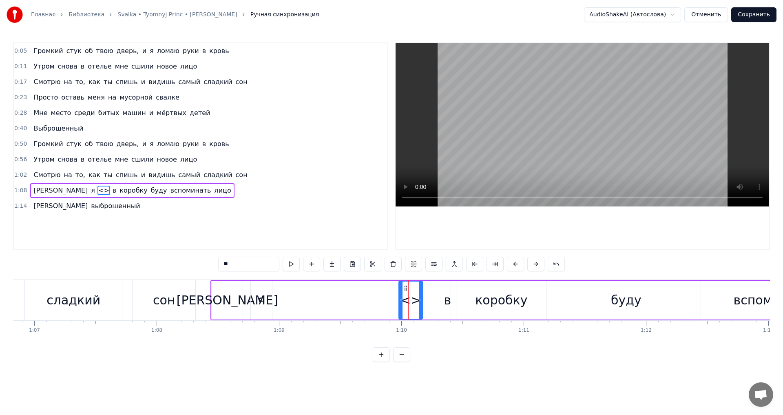
scroll to position [0, 8178]
click at [398, 288] on icon at bounding box center [400, 288] width 7 height 7
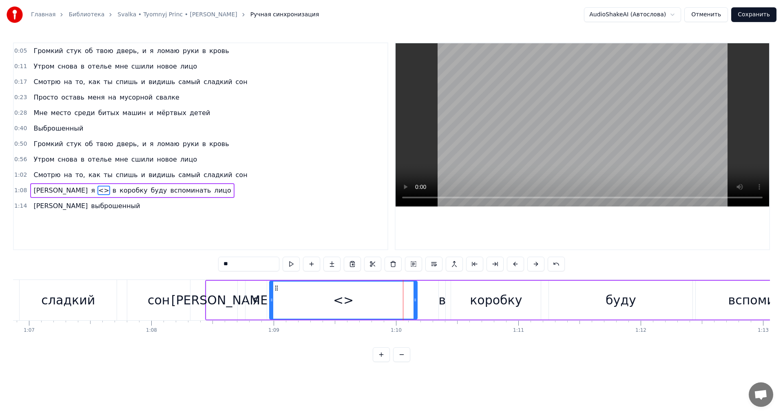
drag, startPoint x: 395, startPoint y: 296, endPoint x: 257, endPoint y: 304, distance: 138.4
click at [270, 304] on div at bounding box center [271, 299] width 3 height 37
click at [338, 299] on div "<>" at bounding box center [336, 300] width 20 height 18
click at [336, 301] on div "<>" at bounding box center [336, 300] width 20 height 18
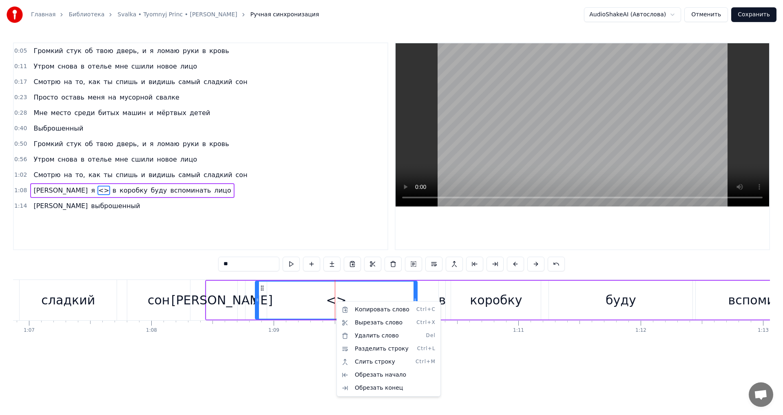
click at [336, 301] on div "<>" at bounding box center [336, 300] width 20 height 18
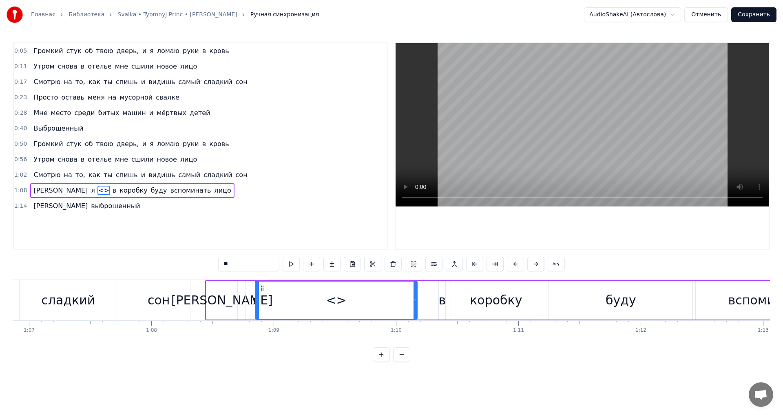
click at [97, 191] on span "<>" at bounding box center [103, 189] width 13 height 9
drag, startPoint x: 50, startPoint y: 191, endPoint x: 63, endPoint y: 188, distance: 13.4
click at [63, 188] on div "А я <> в коробку буду вспоминать лицо" at bounding box center [132, 190] width 204 height 15
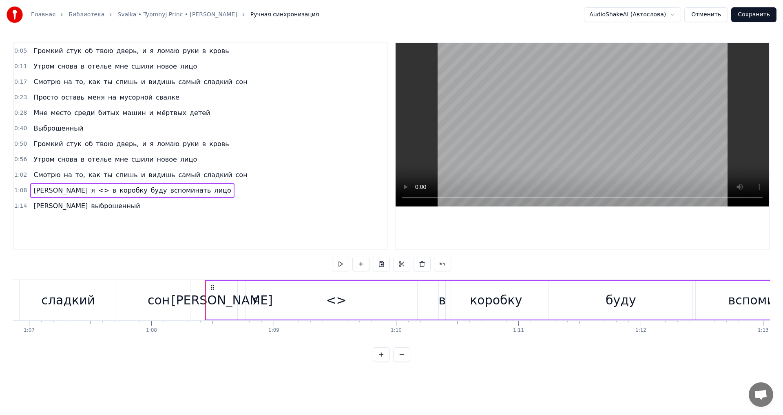
click at [97, 190] on span "<>" at bounding box center [103, 189] width 13 height 9
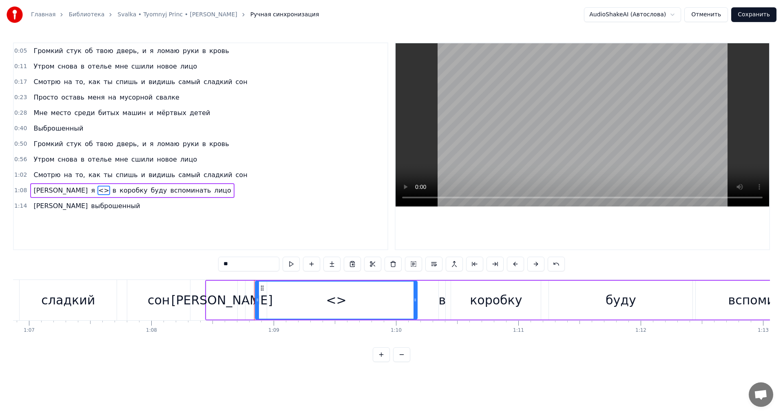
click at [97, 192] on span "<>" at bounding box center [103, 189] width 13 height 9
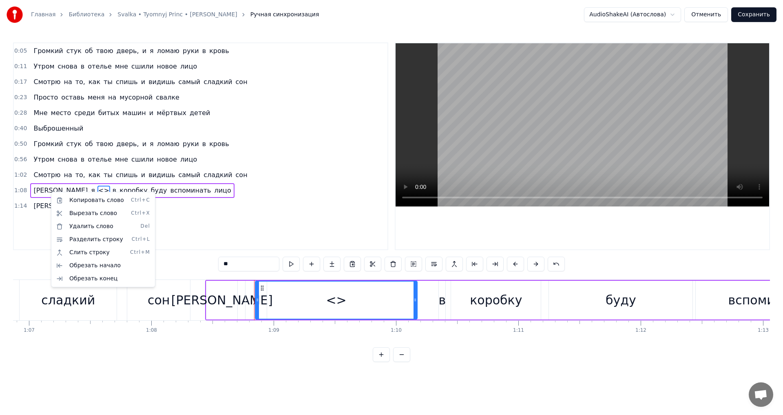
click at [50, 192] on html "Главная Библиотека Svalka • Tyomnyj Princ • [PERSON_NAME] Ручная синхронизация …" at bounding box center [391, 187] width 783 height 375
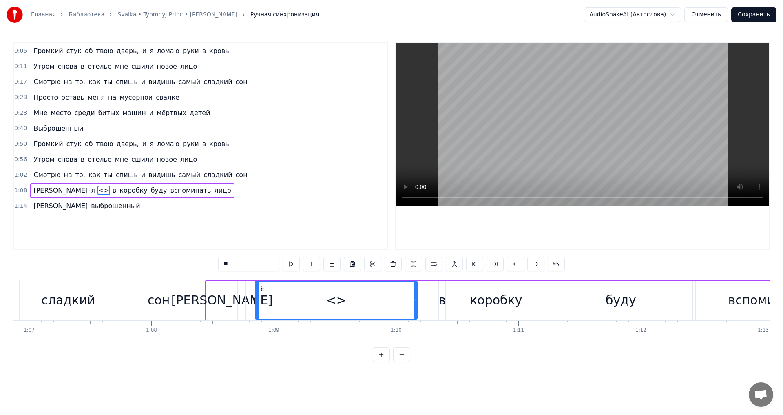
click at [97, 192] on span "<>" at bounding box center [103, 189] width 13 height 9
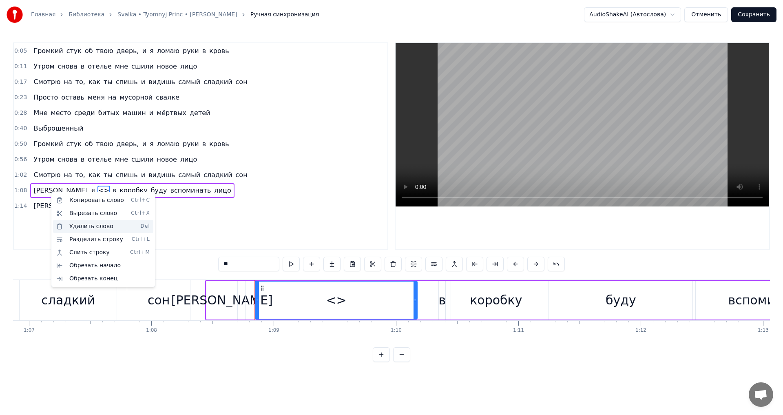
click at [117, 231] on div "Удалить слово Del" at bounding box center [103, 226] width 100 height 13
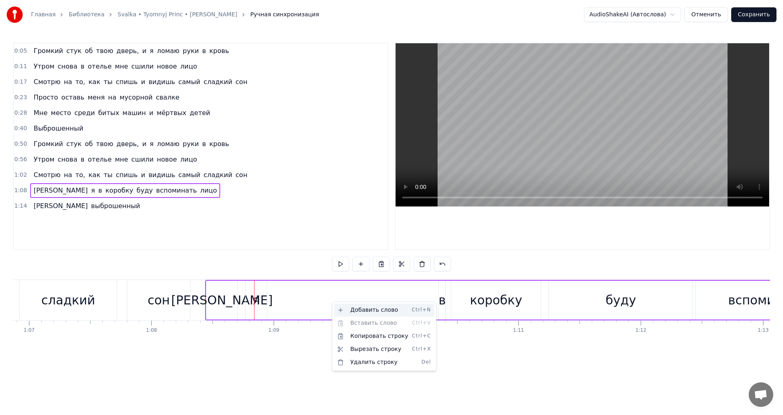
click at [370, 311] on div "Добавить слово Ctrl+N" at bounding box center [384, 309] width 100 height 13
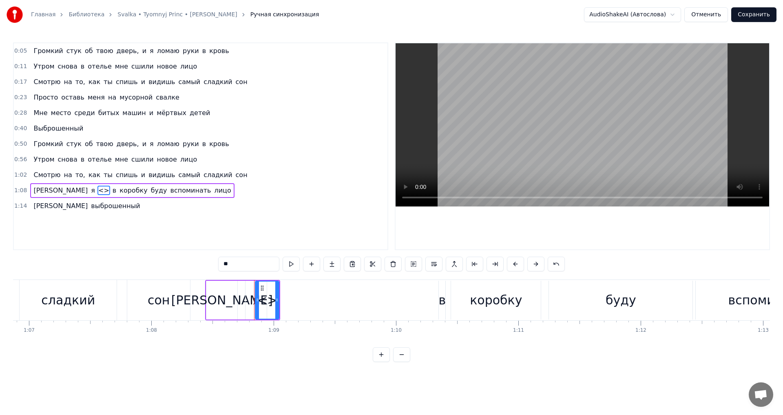
click at [97, 188] on span "<>" at bounding box center [103, 189] width 13 height 9
click at [227, 265] on input "**" at bounding box center [248, 263] width 61 height 15
click at [234, 266] on input "**********" at bounding box center [248, 263] width 61 height 15
click at [225, 264] on input "**********" at bounding box center [248, 263] width 61 height 15
type input "**********"
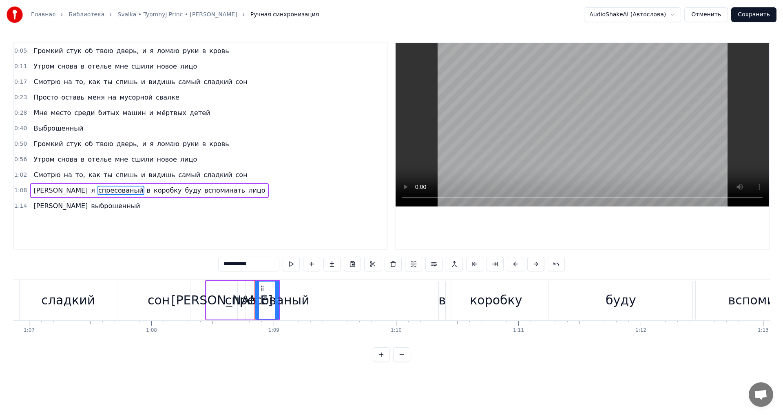
drag, startPoint x: 268, startPoint y: 263, endPoint x: 202, endPoint y: 261, distance: 66.1
click at [202, 261] on div "**********" at bounding box center [391, 201] width 757 height 319
paste input "**********"
click at [222, 265] on input "**********" at bounding box center [248, 263] width 61 height 15
type input "**********"
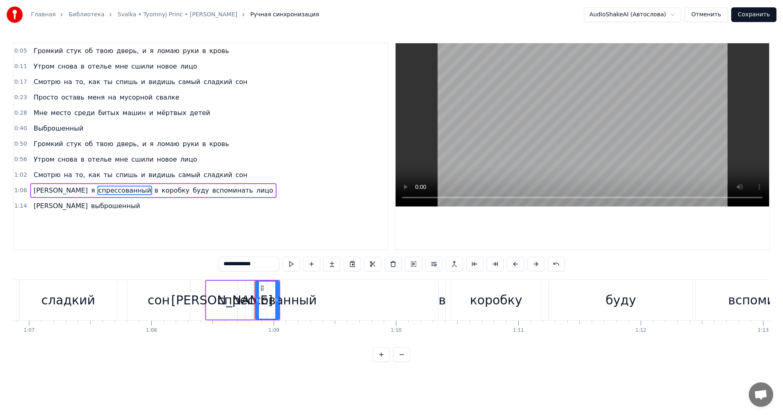
click at [269, 208] on div "1:14 Я выброшенный" at bounding box center [200, 205] width 373 height 15
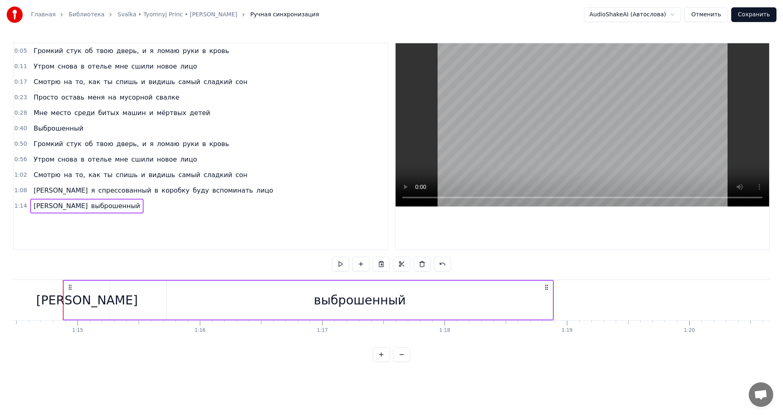
scroll to position [0, 9117]
drag, startPoint x: 420, startPoint y: 302, endPoint x: 367, endPoint y: 302, distance: 52.2
click at [367, 302] on div "выброшенный" at bounding box center [351, 299] width 386 height 39
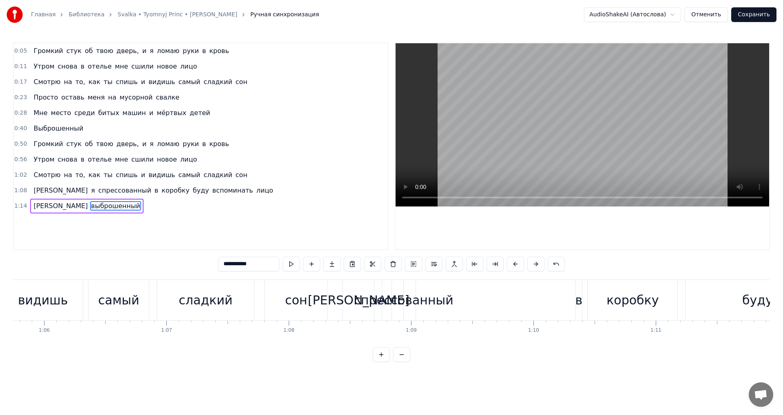
scroll to position [0, 8031]
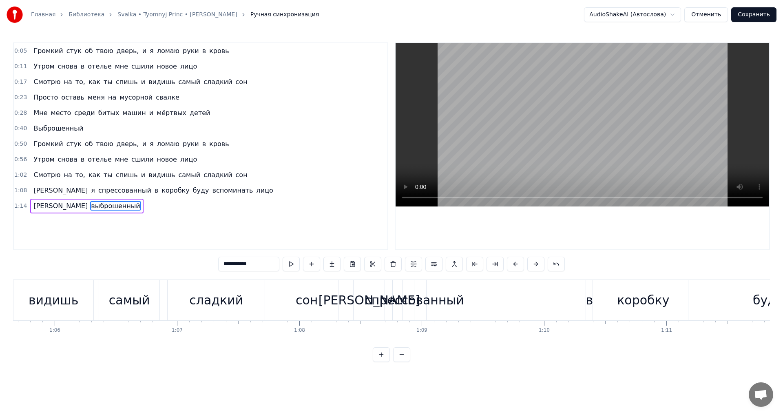
drag, startPoint x: 420, startPoint y: 299, endPoint x: 428, endPoint y: 300, distance: 9.1
click at [428, 300] on div "спрессованный" at bounding box center [413, 300] width 99 height 18
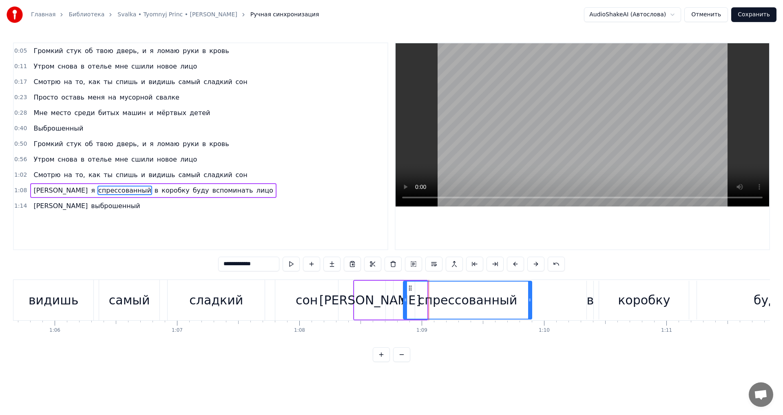
drag, startPoint x: 425, startPoint y: 298, endPoint x: 530, endPoint y: 300, distance: 104.8
click at [530, 300] on icon at bounding box center [529, 299] width 3 height 7
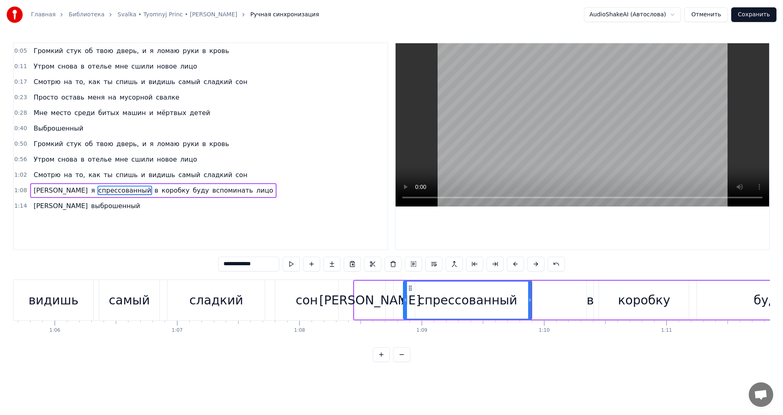
drag, startPoint x: 473, startPoint y: 296, endPoint x: 496, endPoint y: 298, distance: 23.3
click at [496, 298] on div "спрессованный" at bounding box center [467, 300] width 99 height 18
click at [501, 277] on div "**********" at bounding box center [391, 201] width 757 height 319
drag, startPoint x: 530, startPoint y: 292, endPoint x: 550, endPoint y: 300, distance: 21.8
click at [550, 300] on div at bounding box center [549, 299] width 3 height 37
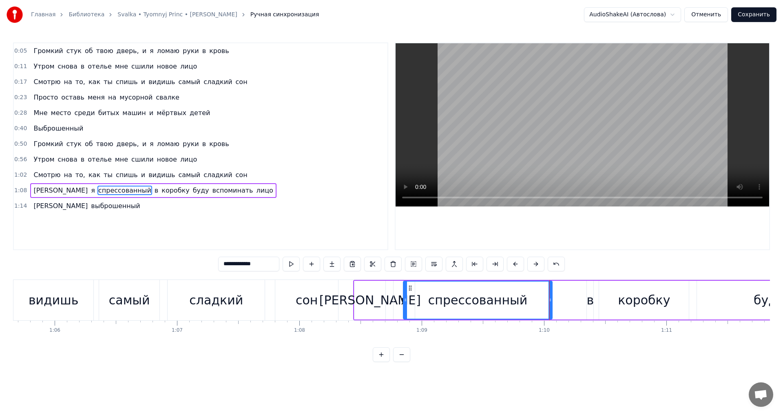
drag, startPoint x: 451, startPoint y: 281, endPoint x: 470, endPoint y: 291, distance: 21.0
click at [470, 291] on div "спрессованный" at bounding box center [478, 299] width 148 height 37
click at [380, 296] on div "[PERSON_NAME]" at bounding box center [369, 299] width 31 height 39
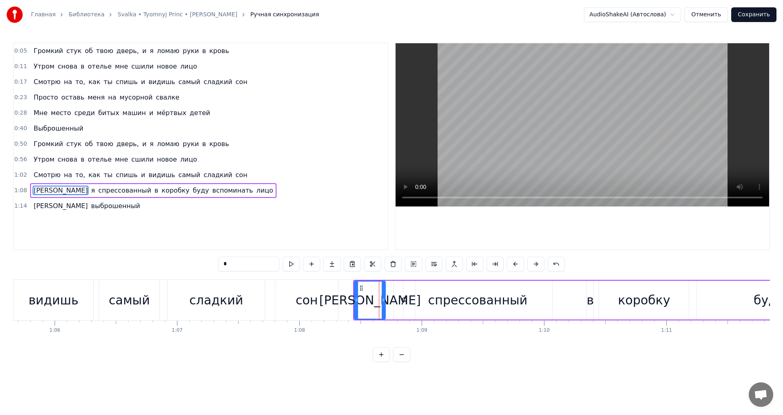
click at [401, 300] on div "я" at bounding box center [403, 300] width 7 height 18
type input "*"
click at [349, 277] on div "0:05 Громкий стук об твою дверь, и я ломаю руки в кровь 0:11 Утром снова в отел…" at bounding box center [391, 201] width 757 height 319
click at [521, 375] on html "Главная Библиотека Svalka • Tyomnyj Princ • [PERSON_NAME] Ручная синхронизация …" at bounding box center [391, 187] width 783 height 375
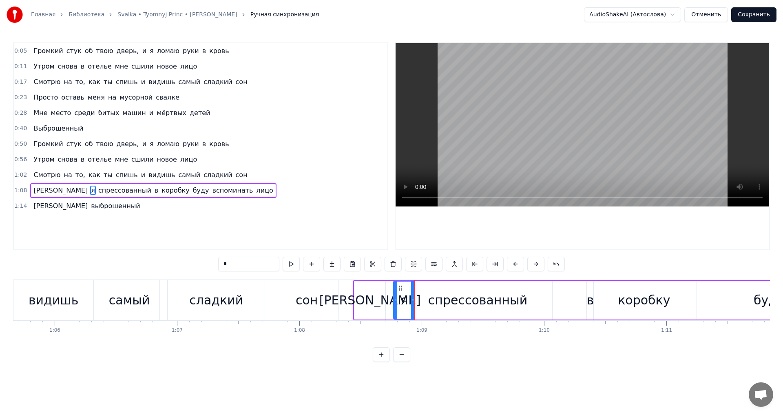
click at [561, 314] on div "А я спрессованный в коробку буду вспоминать лицо" at bounding box center [722, 300] width 738 height 40
click at [481, 310] on div "спрессованный" at bounding box center [477, 299] width 149 height 39
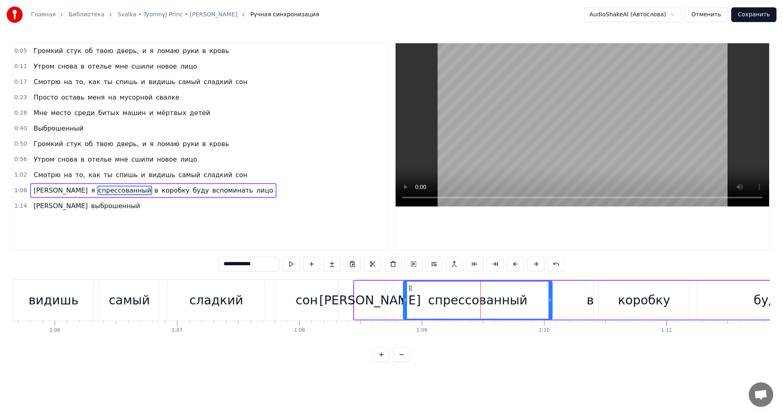
click at [526, 362] on div "**********" at bounding box center [391, 201] width 757 height 319
click at [484, 371] on html "Главная Библиотека Svalka • Tyomnyj Princ • [PERSON_NAME] Ручная синхронизация …" at bounding box center [391, 187] width 783 height 375
click at [383, 360] on button at bounding box center [381, 354] width 17 height 15
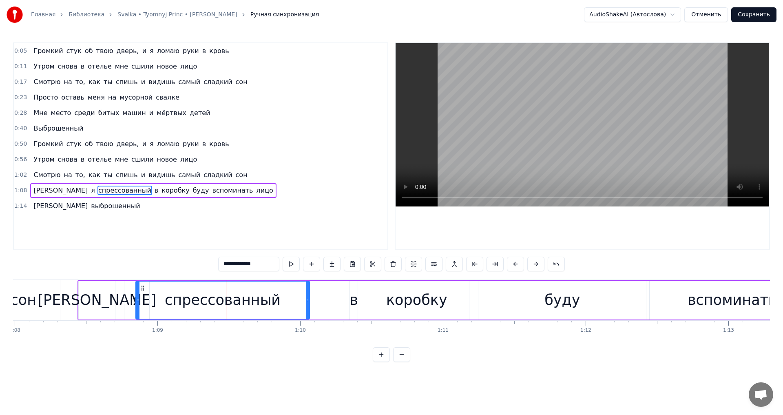
click at [396, 361] on button at bounding box center [401, 354] width 17 height 15
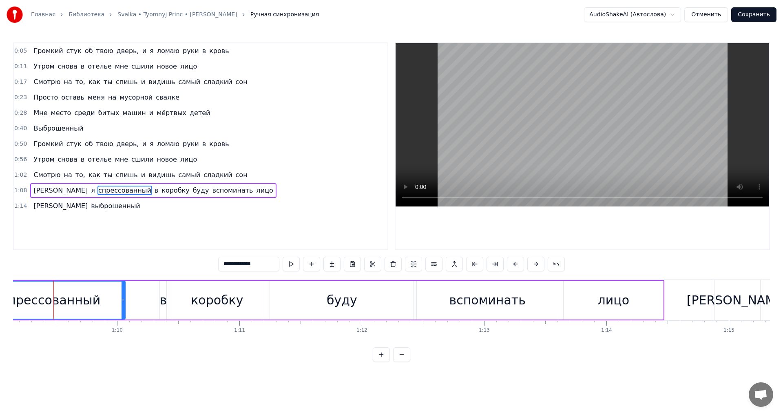
scroll to position [0, 8457]
click at [124, 307] on div at bounding box center [123, 299] width 3 height 37
click at [113, 375] on html "Главная Библиотека Svalka • Tyomnyj Princ • [PERSON_NAME] Ручная синхронизация …" at bounding box center [391, 187] width 783 height 375
click at [212, 188] on span "вспоминать" at bounding box center [233, 189] width 42 height 9
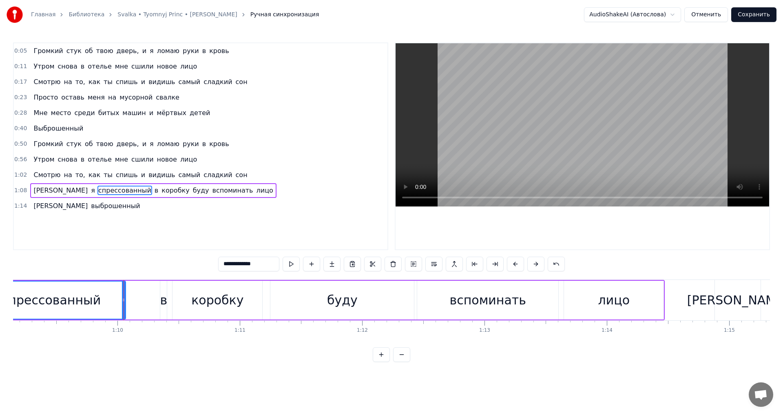
type input "**********"
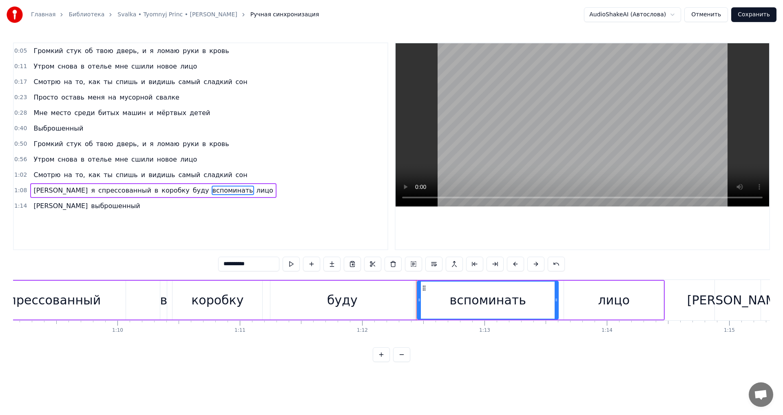
click at [252, 177] on div "1:02 Смотрю на то, как ты спишь и видишь самый сладкий сон" at bounding box center [200, 174] width 373 height 15
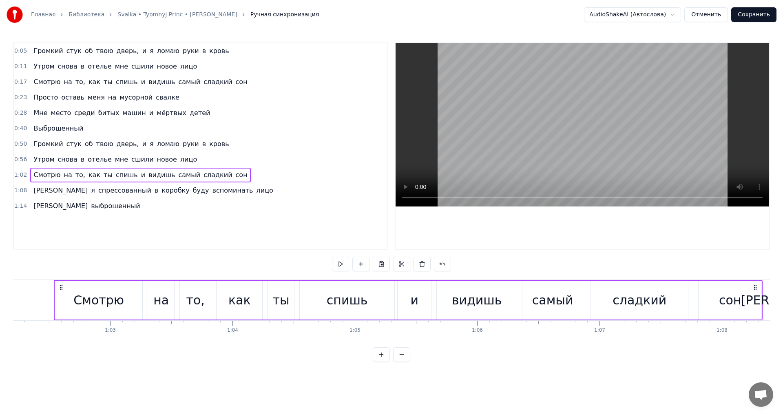
click at [311, 179] on div "1:02 Смотрю на то, как ты спишь и видишь самый сладкий сон" at bounding box center [200, 174] width 373 height 15
click at [322, 212] on div "1:14 Я выброшенный" at bounding box center [200, 205] width 373 height 15
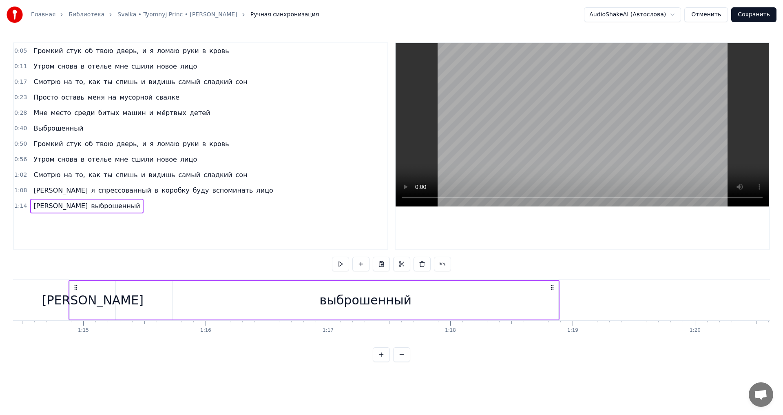
scroll to position [0, 9117]
click at [93, 242] on div "0:05 Громкий стук об твою дверь, и я ломаю руки в кровь 0:11 Утром снова в отел…" at bounding box center [200, 146] width 375 height 208
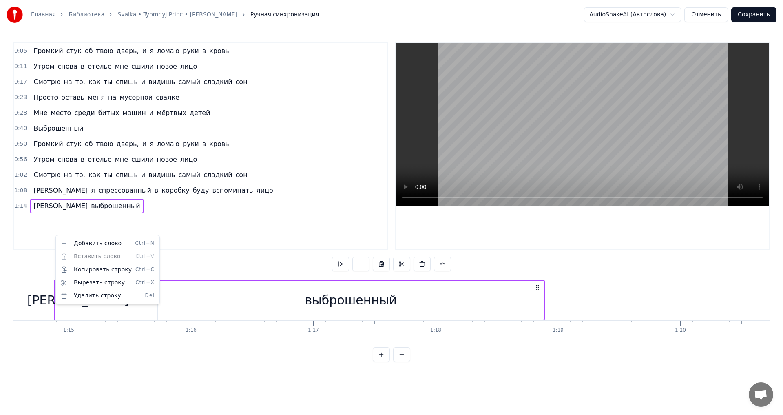
click at [55, 235] on html "Главная Библиотека Svalka • Tyomnyj Princ • [PERSON_NAME] Ручная синхронизация …" at bounding box center [391, 187] width 783 height 375
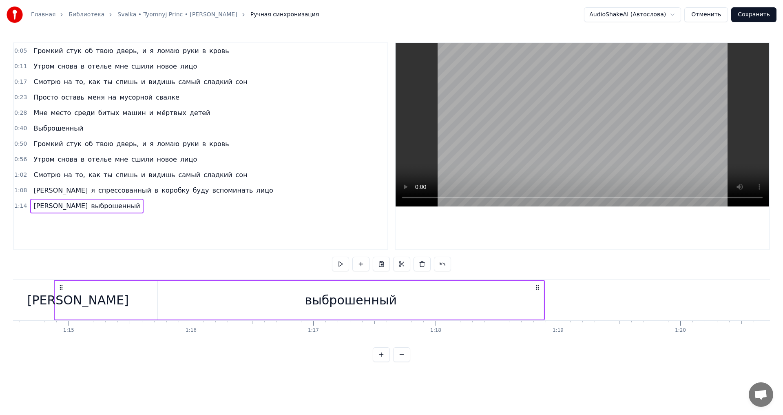
click at [473, 375] on html "Главная Библиотека Svalka • Tyomnyj Princ • [PERSON_NAME] Ручная синхронизация …" at bounding box center [391, 187] width 783 height 375
click at [538, 285] on icon at bounding box center [537, 287] width 7 height 7
click at [203, 185] on div "А я спрессованный в коробку буду вспоминать лицо" at bounding box center [153, 190] width 246 height 15
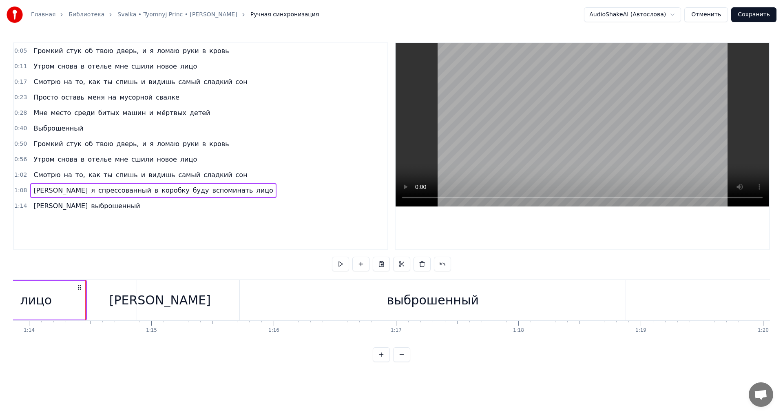
scroll to position [0, 9037]
click at [751, 11] on button "Сохранить" at bounding box center [753, 14] width 45 height 15
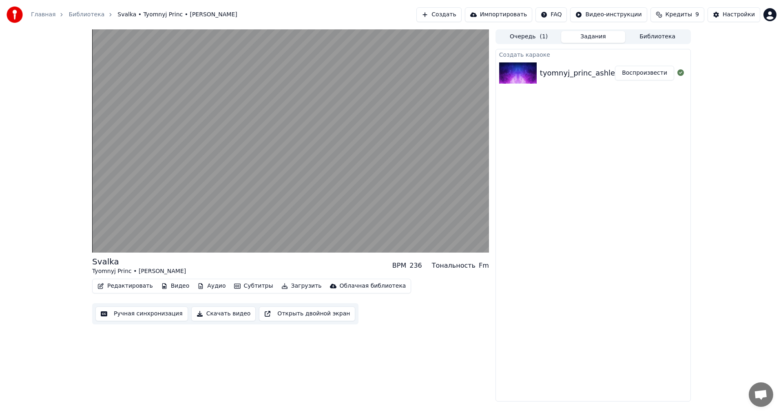
click at [458, 13] on button "Создать" at bounding box center [438, 14] width 45 height 15
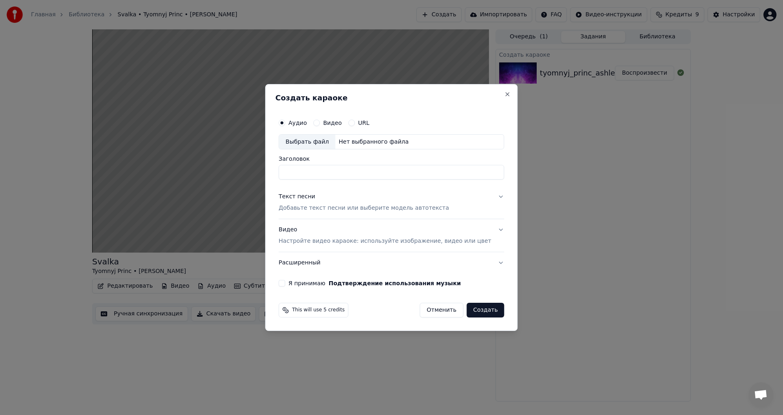
click at [333, 124] on label "Видео" at bounding box center [332, 123] width 19 height 6
click at [320, 124] on button "Видео" at bounding box center [316, 122] width 7 height 7
click at [292, 126] on div "Аудио Видео URL" at bounding box center [390, 123] width 225 height 16
click at [285, 124] on button "Аудио" at bounding box center [281, 122] width 7 height 7
click at [378, 140] on div "Нет выбранного файла" at bounding box center [373, 142] width 77 height 8
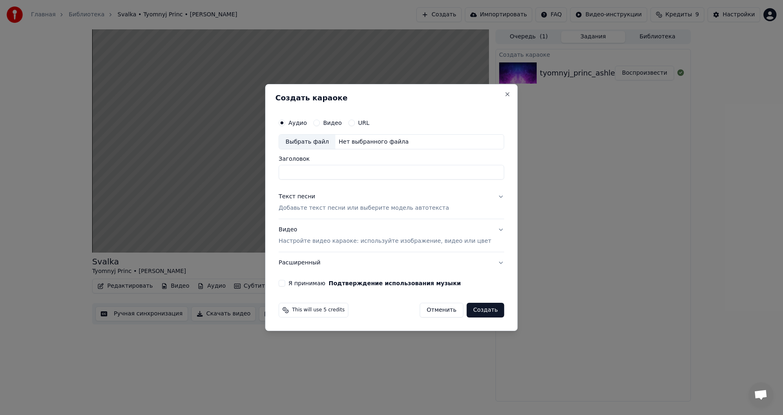
type input "**********"
click at [338, 210] on p "Добавьте текст песни или выберите модель автотекста" at bounding box center [363, 208] width 170 height 8
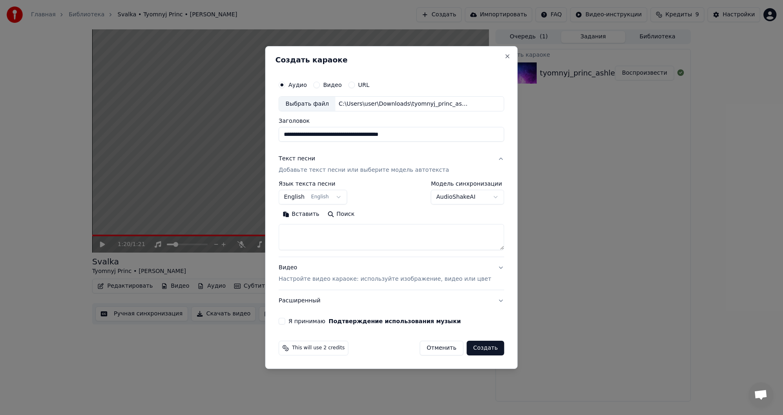
click at [333, 234] on textarea at bounding box center [390, 237] width 225 height 26
paste textarea "**********"
drag, startPoint x: 336, startPoint y: 228, endPoint x: 241, endPoint y: 225, distance: 95.4
click at [241, 225] on body "**********" at bounding box center [391, 207] width 783 height 415
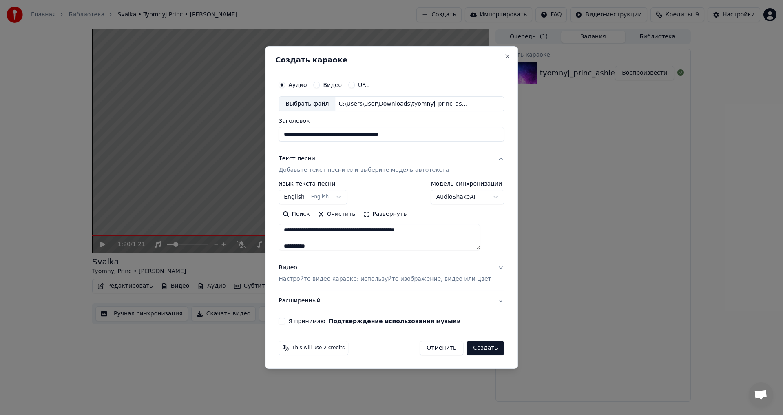
click at [394, 238] on textarea "**********" at bounding box center [378, 237] width 201 height 26
click at [389, 214] on button "Развернуть" at bounding box center [384, 214] width 51 height 13
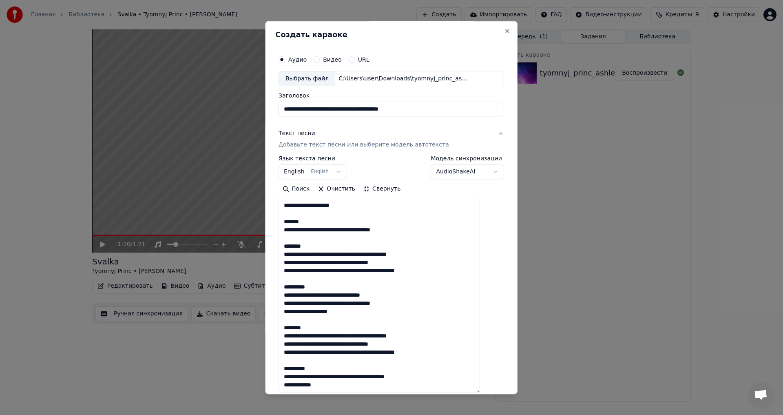
scroll to position [0, 0]
drag, startPoint x: 356, startPoint y: 206, endPoint x: 268, endPoint y: 206, distance: 88.1
click at [268, 206] on body "**********" at bounding box center [391, 207] width 783 height 415
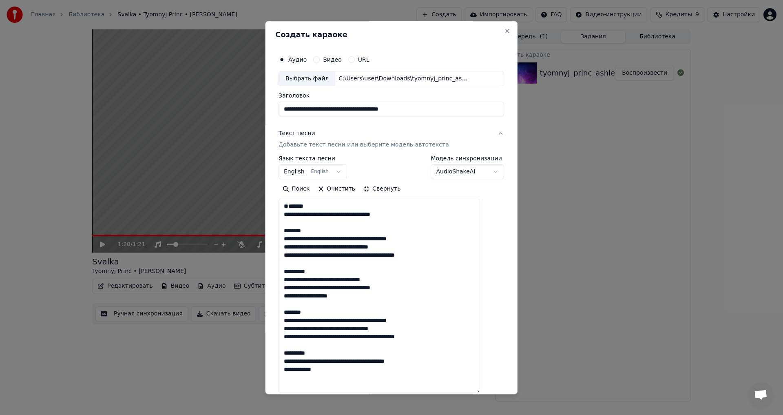
click at [301, 216] on textarea "**********" at bounding box center [378, 296] width 201 height 194
drag, startPoint x: 317, startPoint y: 215, endPoint x: 285, endPoint y: 214, distance: 32.6
click at [285, 214] on div "**********" at bounding box center [391, 259] width 232 height 422
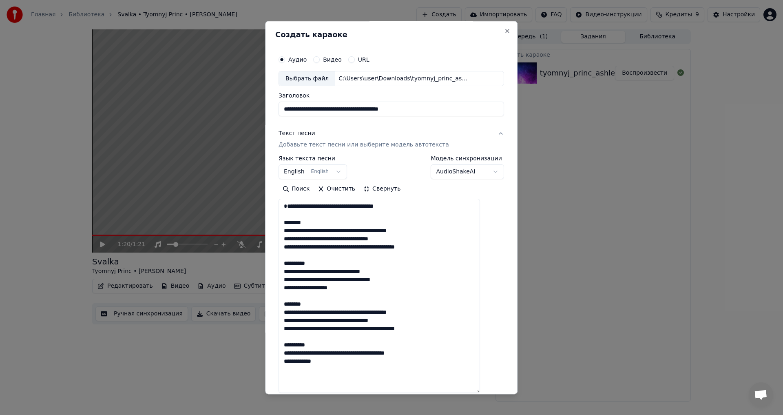
click at [293, 213] on textarea "**********" at bounding box center [378, 296] width 201 height 194
drag, startPoint x: 319, startPoint y: 223, endPoint x: 261, endPoint y: 224, distance: 58.7
click at [261, 224] on body "**********" at bounding box center [391, 207] width 783 height 415
click at [312, 221] on textarea "**********" at bounding box center [378, 296] width 201 height 194
drag, startPoint x: 328, startPoint y: 222, endPoint x: 283, endPoint y: 223, distance: 44.8
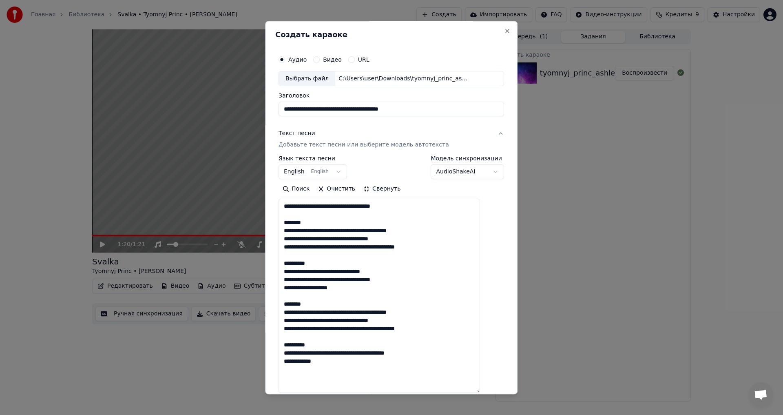
click at [283, 223] on div "**********" at bounding box center [391, 207] width 252 height 373
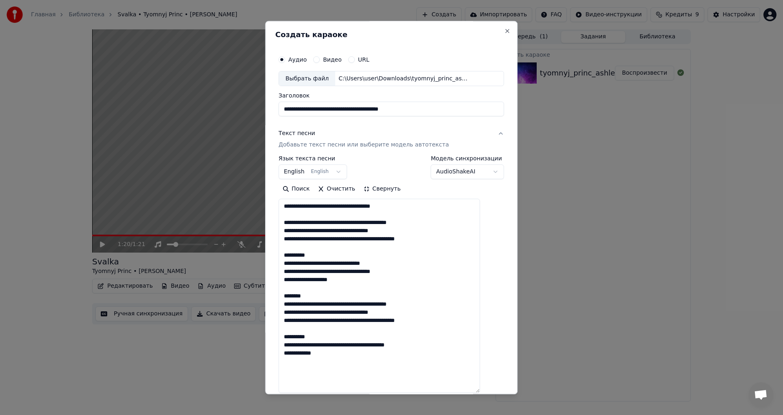
drag, startPoint x: 322, startPoint y: 256, endPoint x: 280, endPoint y: 254, distance: 42.1
click at [280, 254] on div "**********" at bounding box center [391, 207] width 252 height 373
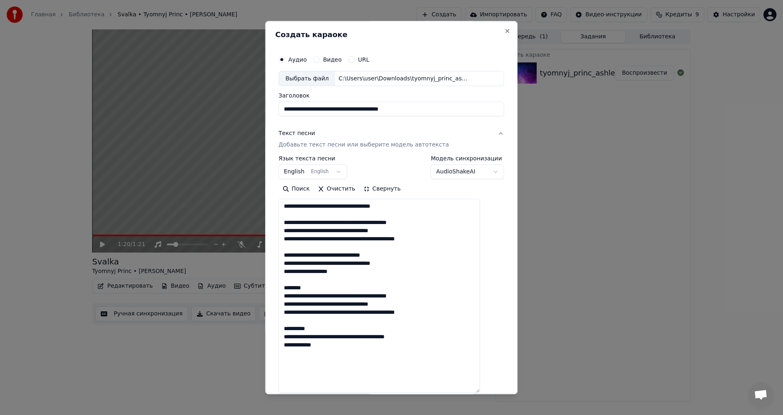
drag, startPoint x: 325, startPoint y: 289, endPoint x: 284, endPoint y: 283, distance: 41.2
click at [284, 283] on div "**********" at bounding box center [391, 259] width 232 height 422
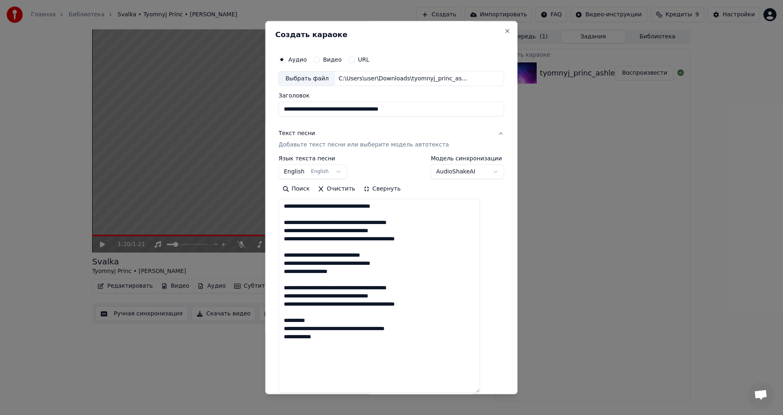
drag, startPoint x: 320, startPoint y: 319, endPoint x: 291, endPoint y: 314, distance: 29.0
click at [291, 314] on textarea "**********" at bounding box center [378, 296] width 201 height 194
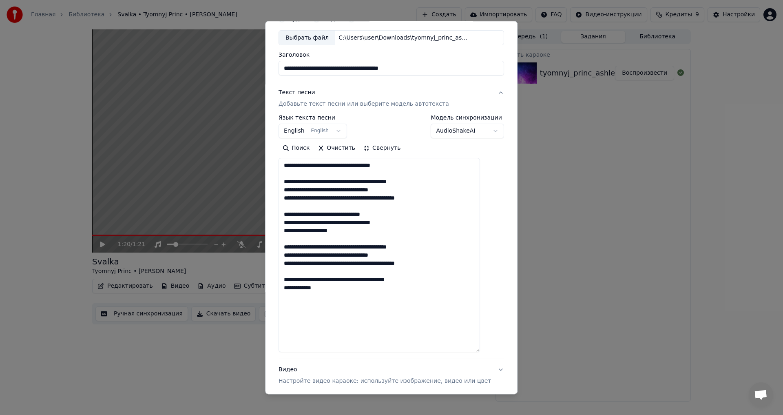
scroll to position [117, 0]
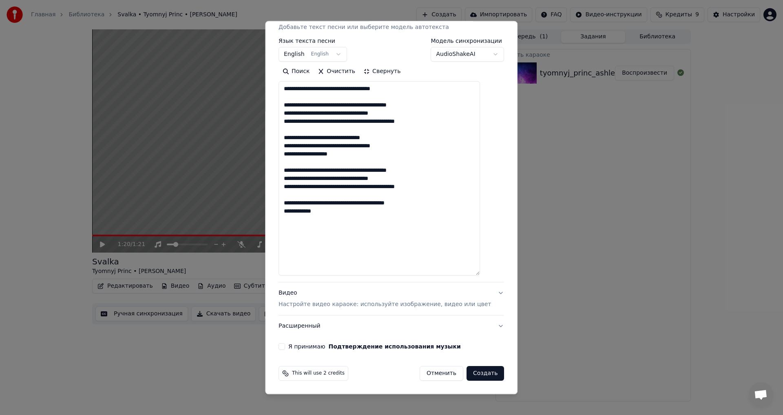
type textarea "**********"
click at [291, 342] on div "**********" at bounding box center [391, 142] width 232 height 422
click at [294, 349] on div "Я принимаю Подтверждение использования музыки" at bounding box center [390, 346] width 225 height 7
click at [285, 348] on button "Я принимаю Подтверждение использования музыки" at bounding box center [281, 346] width 7 height 7
click at [468, 371] on button "Создать" at bounding box center [485, 373] width 38 height 15
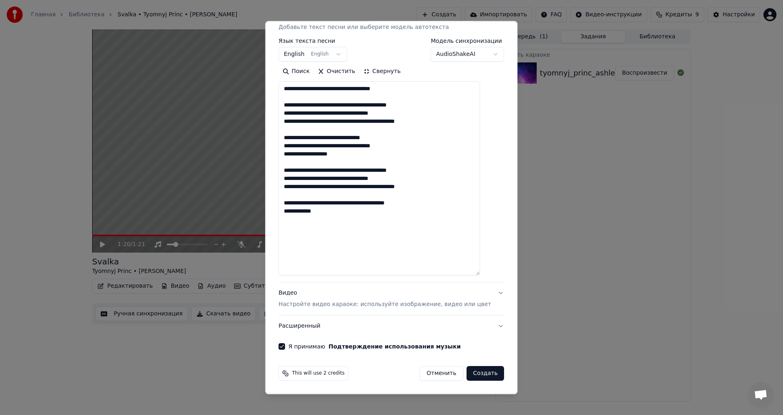
select select "**"
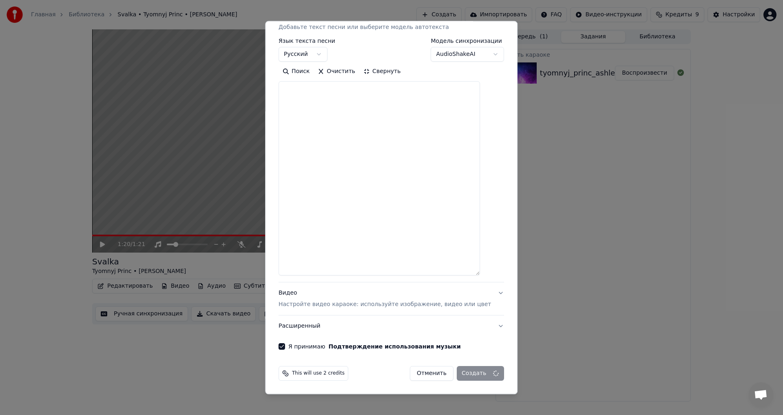
select select
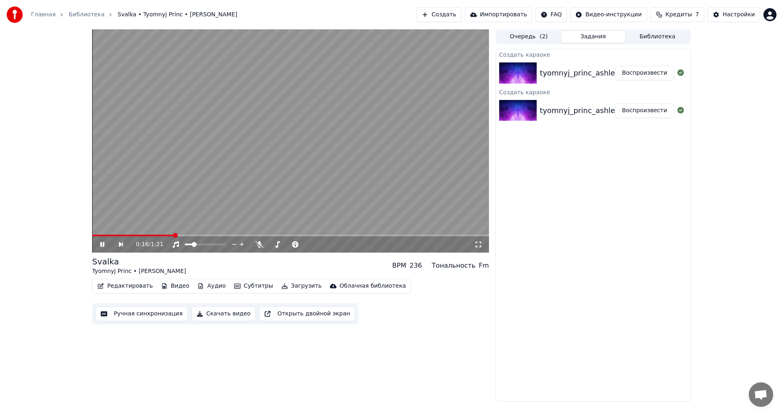
click at [285, 139] on video at bounding box center [290, 140] width 397 height 223
click at [286, 137] on video at bounding box center [290, 140] width 397 height 223
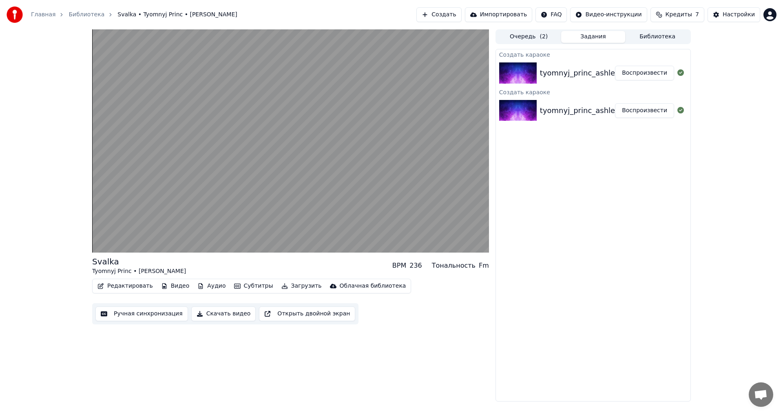
click at [286, 137] on video at bounding box center [290, 140] width 397 height 223
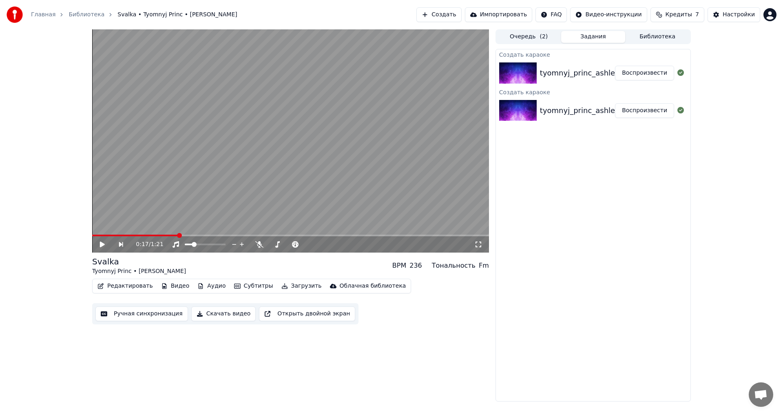
click at [265, 127] on video at bounding box center [290, 140] width 397 height 223
click at [556, 105] on div "tyomnyj_princ_ashleyrossmith_-_svalka_([DOMAIN_NAME])" at bounding box center [647, 110] width 215 height 11
click at [563, 68] on div "tyomnyj_princ_ashleyrossmith_-_svalka_([DOMAIN_NAME])" at bounding box center [647, 72] width 215 height 11
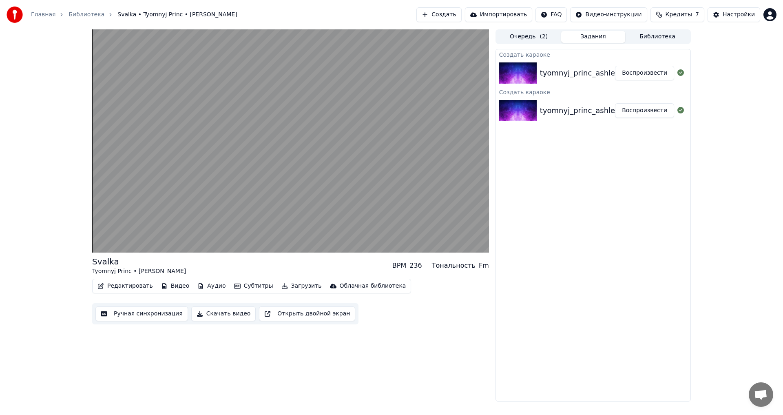
click at [534, 37] on button "Очередь ( 2 )" at bounding box center [529, 37] width 64 height 12
click at [591, 39] on button "Задания" at bounding box center [593, 37] width 64 height 12
click at [512, 39] on button "Очередь ( 2 )" at bounding box center [529, 37] width 64 height 12
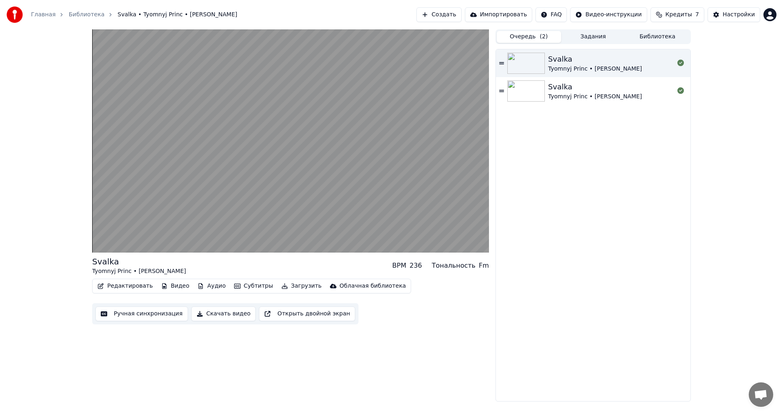
click at [567, 65] on div "Tyomnyj Princ • [PERSON_NAME]" at bounding box center [595, 69] width 94 height 8
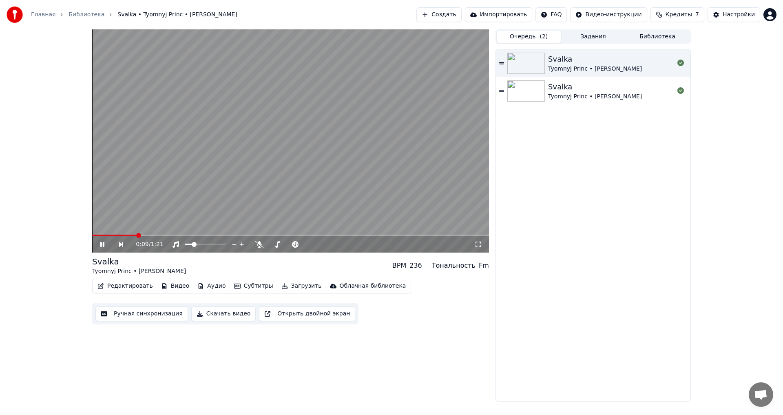
click at [42, 16] on link "Главная" at bounding box center [43, 15] width 24 height 8
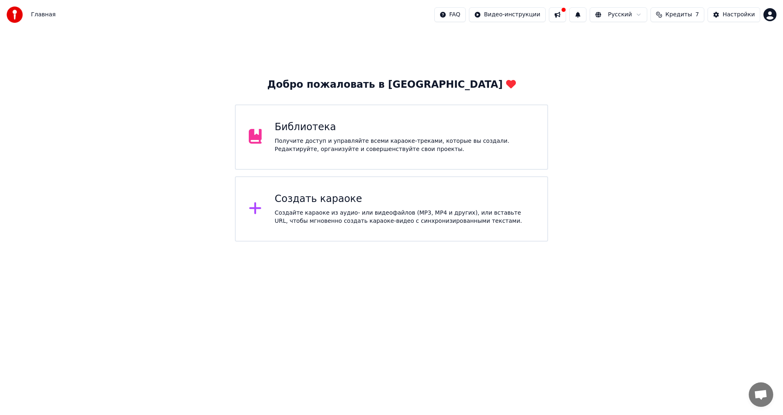
click at [365, 119] on div "Библиотека Получите доступ и управляйте всеми караоке-треками, которые вы созда…" at bounding box center [391, 136] width 313 height 65
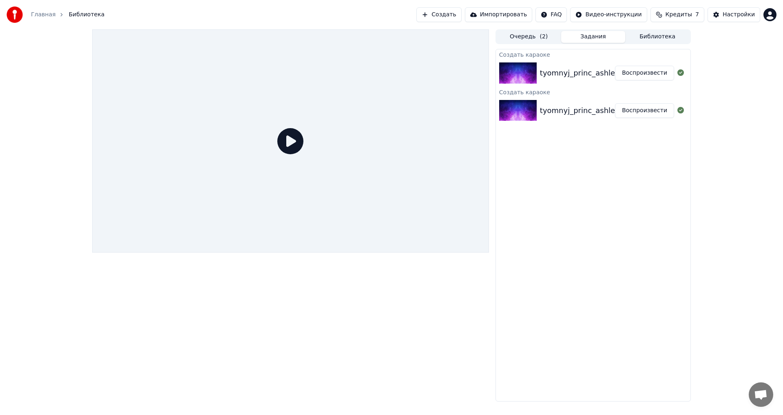
click at [590, 38] on button "Задания" at bounding box center [593, 37] width 64 height 12
click at [651, 73] on button "Воспроизвести" at bounding box center [644, 73] width 59 height 15
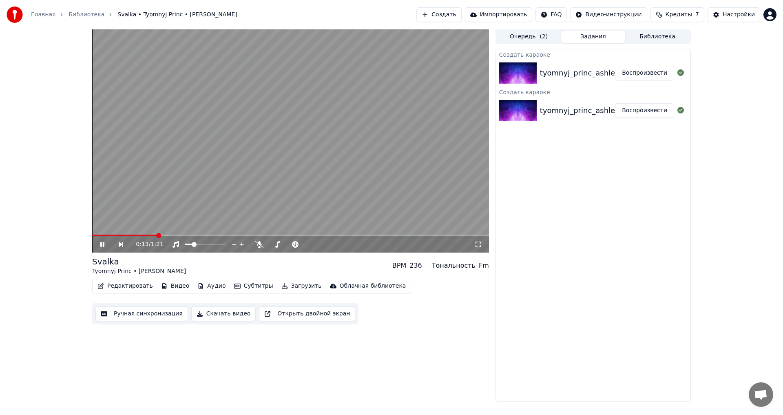
click at [277, 174] on video at bounding box center [290, 140] width 397 height 223
click at [191, 238] on div "0:17 / 1:21" at bounding box center [290, 244] width 397 height 16
click at [193, 236] on span at bounding box center [290, 235] width 397 height 2
click at [241, 234] on span at bounding box center [290, 235] width 397 height 2
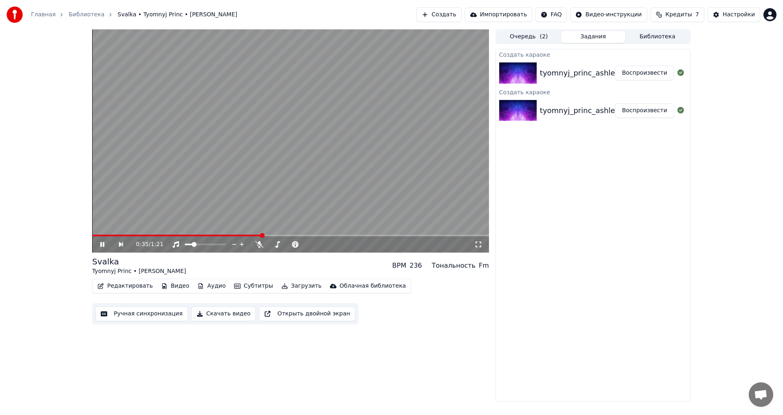
click at [263, 236] on span at bounding box center [262, 235] width 5 height 5
click at [269, 235] on span at bounding box center [290, 235] width 397 height 2
click at [307, 180] on video at bounding box center [290, 140] width 397 height 223
click at [526, 73] on img at bounding box center [518, 72] width 38 height 21
click at [524, 108] on img at bounding box center [518, 110] width 38 height 21
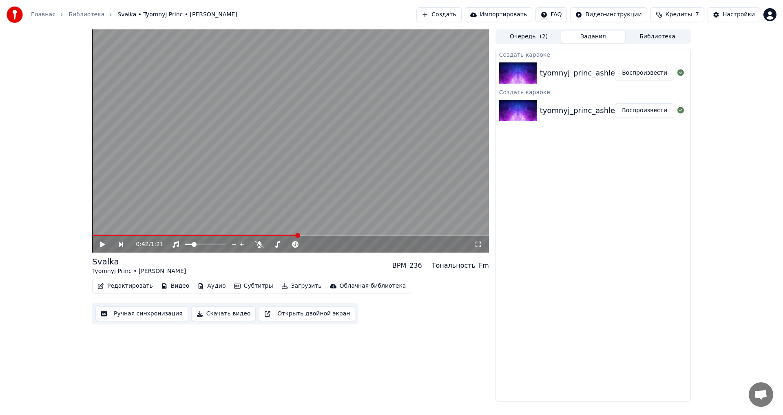
click at [583, 109] on div "tyomnyj_princ_ashleyrossmith_-_svalka_([DOMAIN_NAME])" at bounding box center [647, 110] width 215 height 11
click at [573, 80] on div "tyomnyj_princ_ashleyrossmith_-_svalka_([DOMAIN_NAME]) Воспроизвести" at bounding box center [593, 73] width 194 height 28
click at [573, 113] on div "tyomnyj_princ_ashleyrossmith_-_svalka_([DOMAIN_NAME])" at bounding box center [647, 110] width 215 height 11
click at [572, 113] on div "tyomnyj_princ_ashleyrossmith_-_svalka_([DOMAIN_NAME])" at bounding box center [647, 110] width 215 height 11
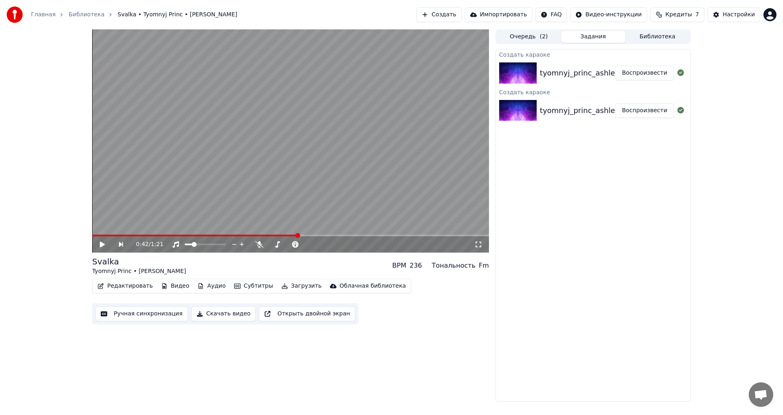
click at [574, 77] on div "tyomnyj_princ_ashleyrossmith_-_svalka_([DOMAIN_NAME])" at bounding box center [647, 72] width 215 height 11
click at [576, 104] on div "tyomnyj_princ_ashleyrossmith_-_svalka_([DOMAIN_NAME]) Воспроизвести" at bounding box center [593, 111] width 194 height 28
click at [526, 38] on button "Очередь ( 2 )" at bounding box center [529, 37] width 64 height 12
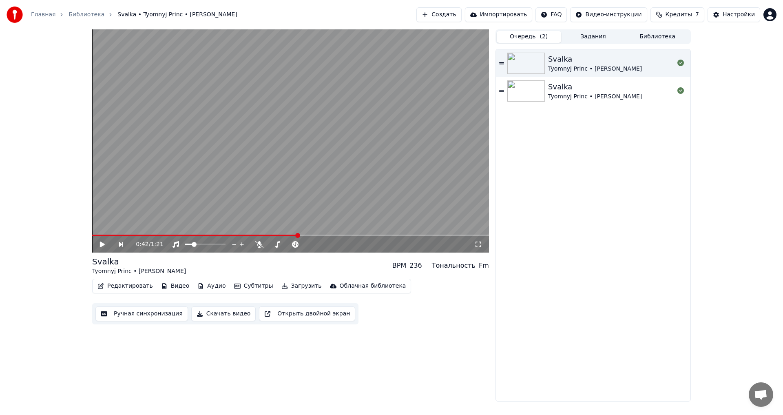
click at [583, 86] on div "Svalka" at bounding box center [595, 86] width 94 height 11
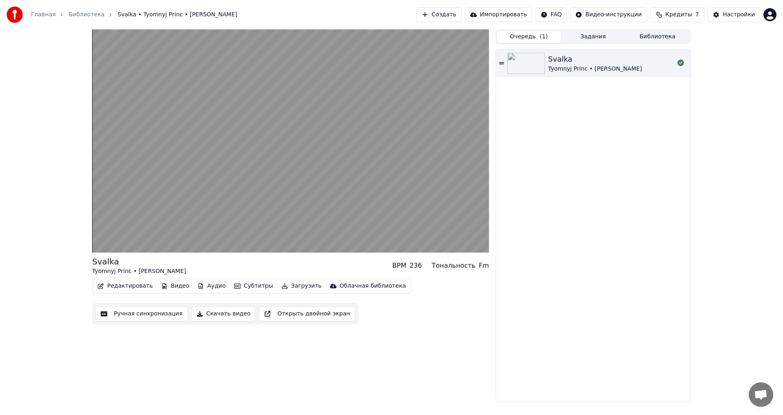
click at [582, 38] on button "Задания" at bounding box center [593, 37] width 64 height 12
click at [536, 37] on button "Очередь ( 1 )" at bounding box center [529, 37] width 64 height 12
click at [565, 57] on div "Svalka" at bounding box center [595, 58] width 94 height 11
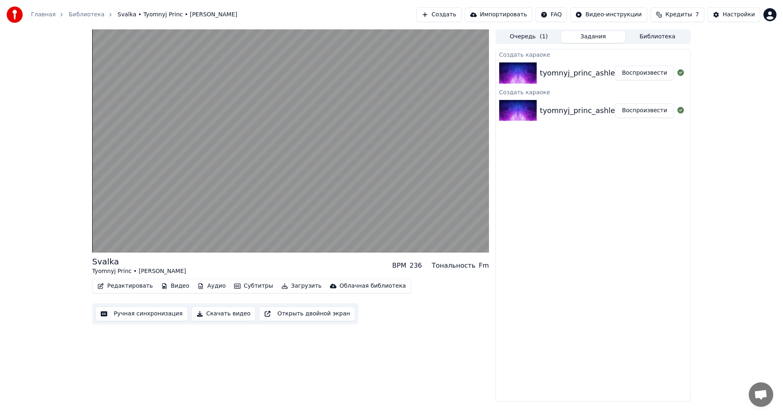
click at [591, 36] on button "Задания" at bounding box center [593, 37] width 64 height 12
click at [691, 18] on span "Кредиты" at bounding box center [678, 15] width 26 height 8
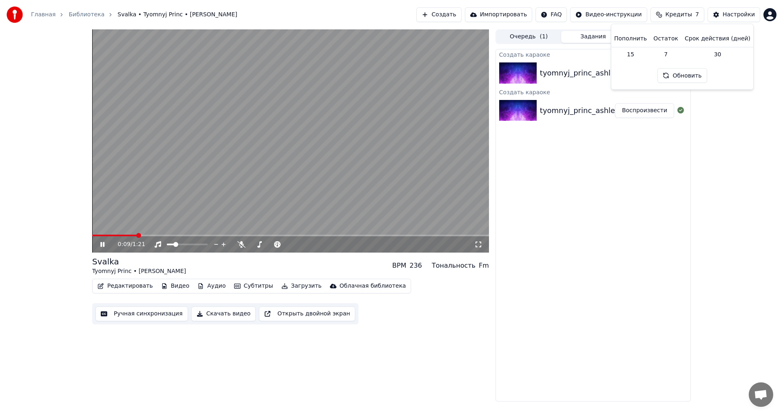
click at [309, 192] on video at bounding box center [290, 140] width 397 height 223
click at [688, 18] on span "Кредиты" at bounding box center [678, 15] width 26 height 8
click at [686, 73] on button "Обновить" at bounding box center [681, 75] width 49 height 15
click at [689, 75] on button "Обновить" at bounding box center [681, 75] width 49 height 15
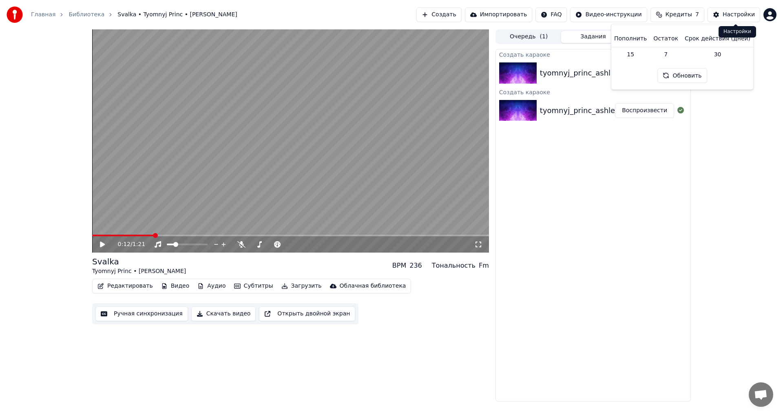
click at [734, 10] on button "Настройки" at bounding box center [733, 14] width 53 height 15
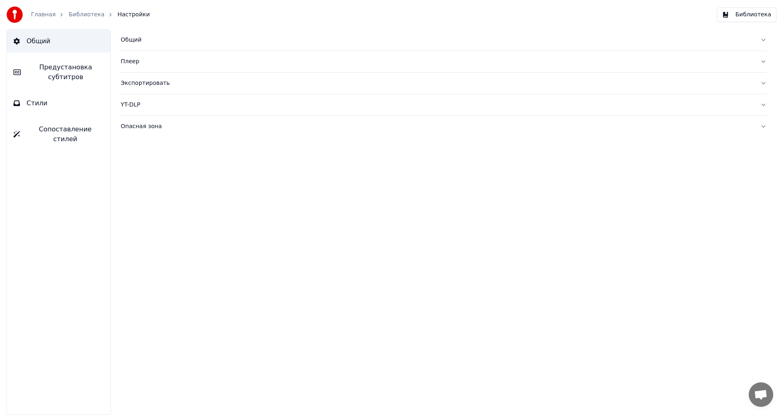
click at [73, 78] on span "Предустановка субтитров" at bounding box center [65, 72] width 77 height 20
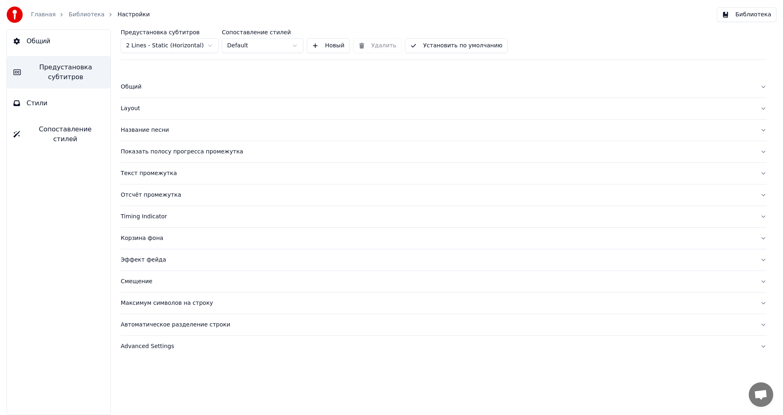
click at [41, 14] on link "Главная" at bounding box center [43, 15] width 24 height 8
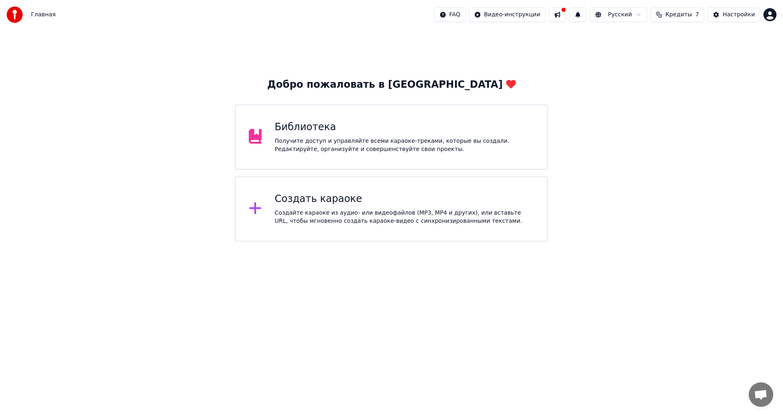
click at [356, 214] on div "Создайте караоке из аудио- или видеофайлов (MP3, MP4 и других), или вставьте UR…" at bounding box center [405, 217] width 260 height 16
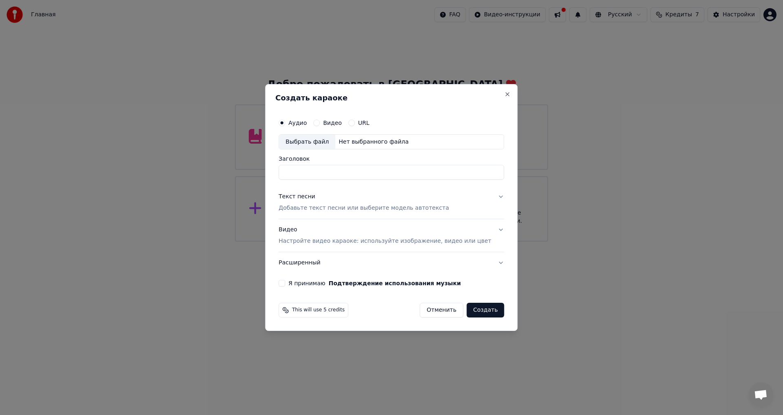
click at [285, 282] on button "Я принимаю Подтверждение использования музыки" at bounding box center [281, 283] width 7 height 7
click at [333, 173] on input "Заголовок" at bounding box center [390, 172] width 225 height 15
click at [336, 209] on p "Добавьте текст песни или выберите модель автотекста" at bounding box center [363, 208] width 170 height 8
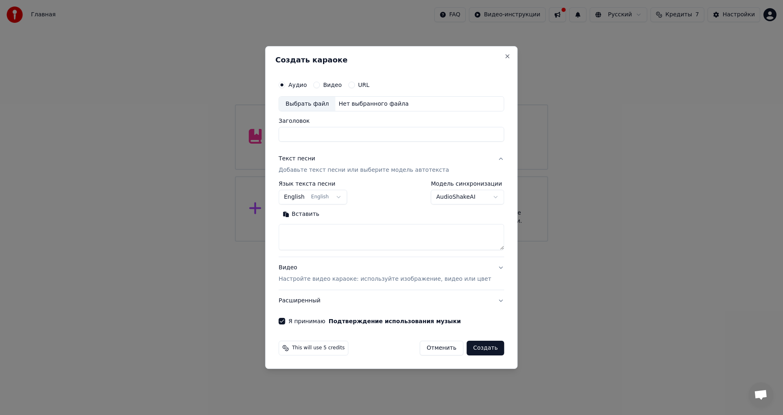
click at [315, 229] on textarea at bounding box center [390, 237] width 225 height 26
paste textarea "**********"
drag, startPoint x: 335, startPoint y: 230, endPoint x: 296, endPoint y: 227, distance: 39.6
click at [296, 227] on textarea "**********" at bounding box center [378, 237] width 201 height 26
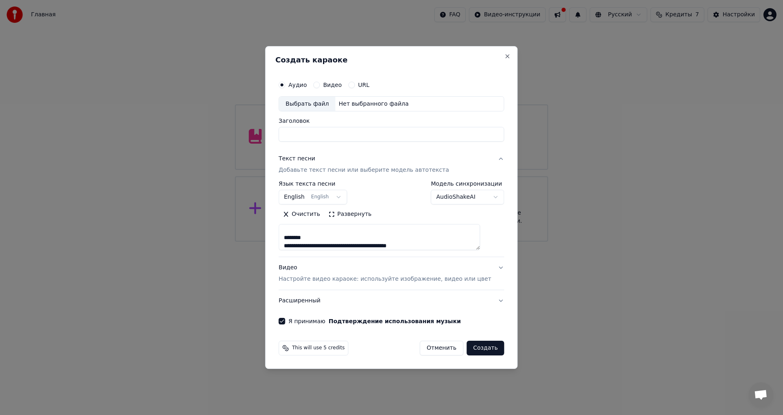
click at [338, 238] on textarea "**********" at bounding box center [378, 237] width 201 height 26
click at [358, 216] on button "Развернуть" at bounding box center [349, 214] width 51 height 13
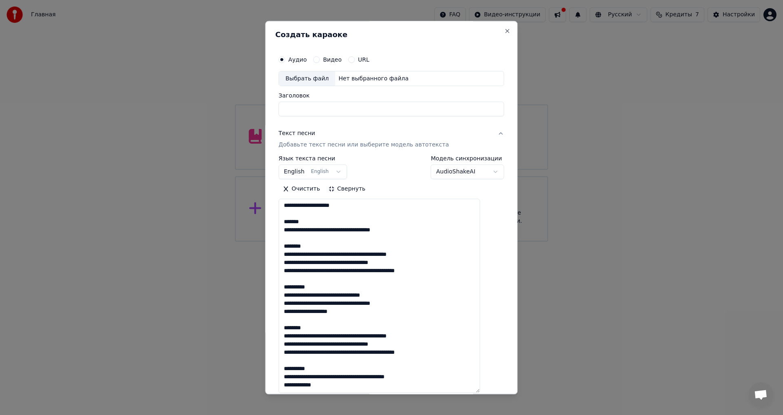
scroll to position [0, 0]
drag, startPoint x: 368, startPoint y: 207, endPoint x: 276, endPoint y: 205, distance: 91.7
click at [276, 205] on div "**********" at bounding box center [391, 207] width 252 height 373
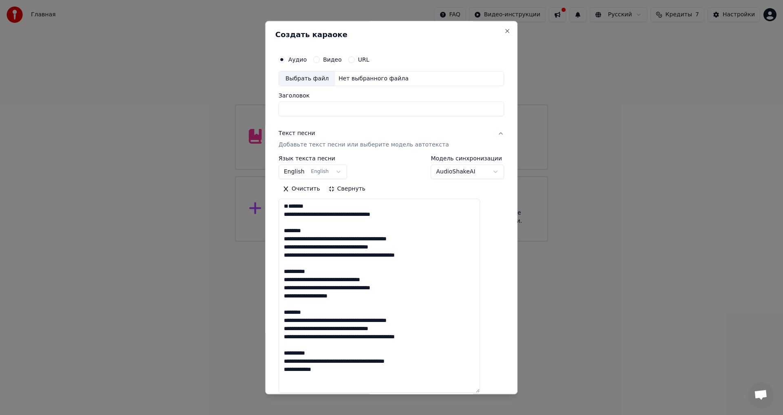
drag, startPoint x: 320, startPoint y: 219, endPoint x: 276, endPoint y: 223, distance: 44.2
click at [276, 223] on div "**********" at bounding box center [391, 207] width 252 height 373
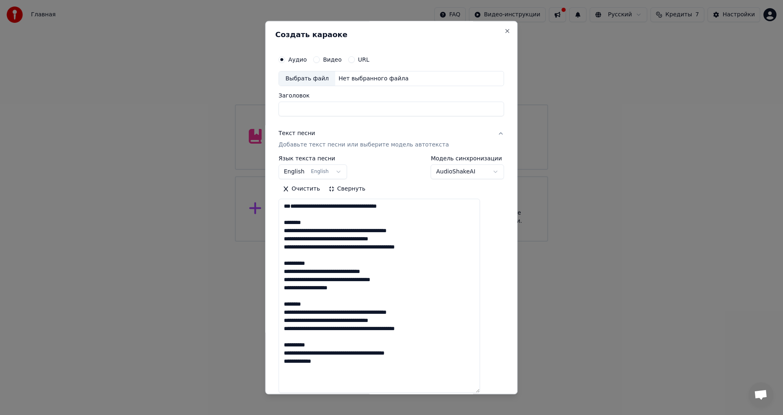
drag, startPoint x: 289, startPoint y: 250, endPoint x: 281, endPoint y: 247, distance: 8.6
click at [279, 247] on div "**********" at bounding box center [391, 207] width 252 height 373
click at [334, 251] on textarea "**********" at bounding box center [378, 296] width 201 height 194
drag, startPoint x: 328, startPoint y: 245, endPoint x: 289, endPoint y: 245, distance: 38.7
click at [289, 245] on textarea "**********" at bounding box center [378, 296] width 201 height 194
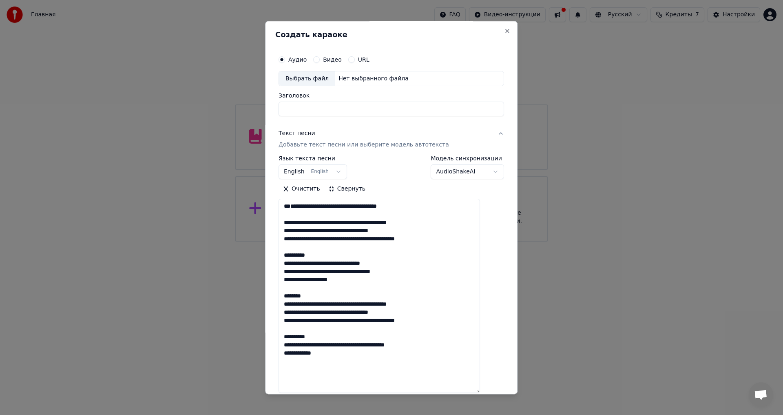
click at [301, 222] on textarea "**********" at bounding box center [378, 296] width 201 height 194
click at [292, 214] on textarea "**********" at bounding box center [378, 296] width 201 height 194
drag, startPoint x: 322, startPoint y: 257, endPoint x: 286, endPoint y: 254, distance: 36.0
click at [286, 254] on div "**********" at bounding box center [391, 259] width 232 height 422
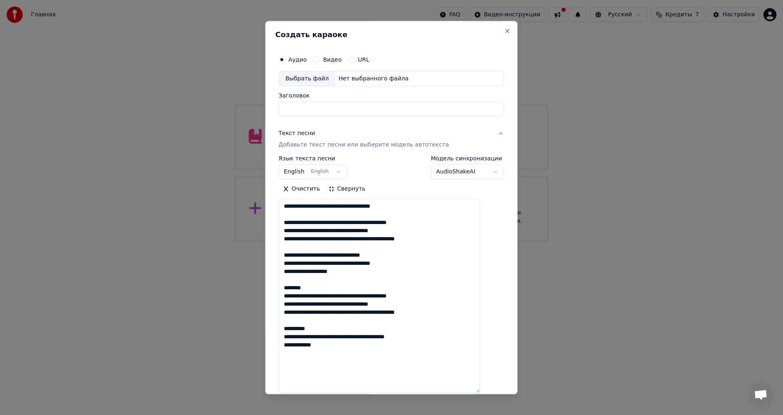
drag, startPoint x: 327, startPoint y: 290, endPoint x: 287, endPoint y: 285, distance: 39.5
click at [287, 285] on textarea "**********" at bounding box center [378, 296] width 201 height 194
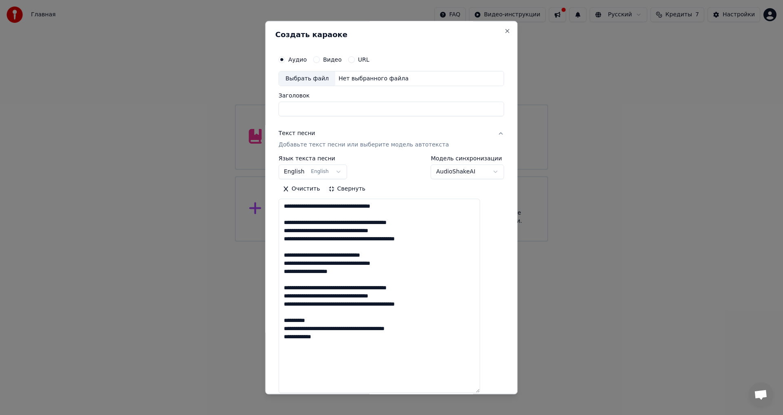
drag, startPoint x: 321, startPoint y: 321, endPoint x: 288, endPoint y: 318, distance: 33.6
click at [289, 320] on textarea "**********" at bounding box center [378, 296] width 201 height 194
type textarea "**********"
click at [354, 75] on div "Нет выбранного файла" at bounding box center [373, 79] width 77 height 8
type input "**********"
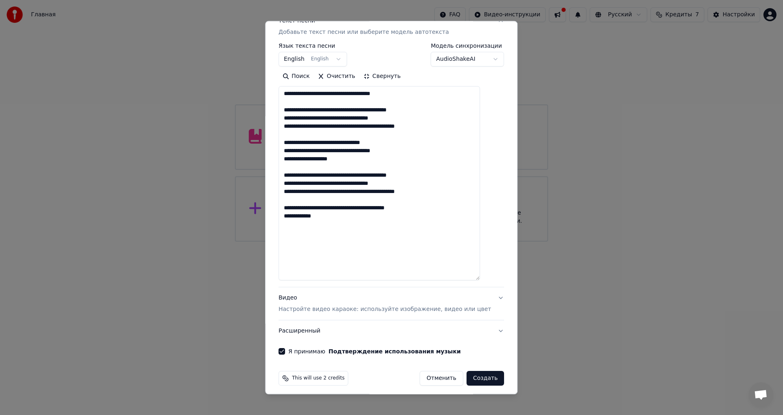
scroll to position [117, 0]
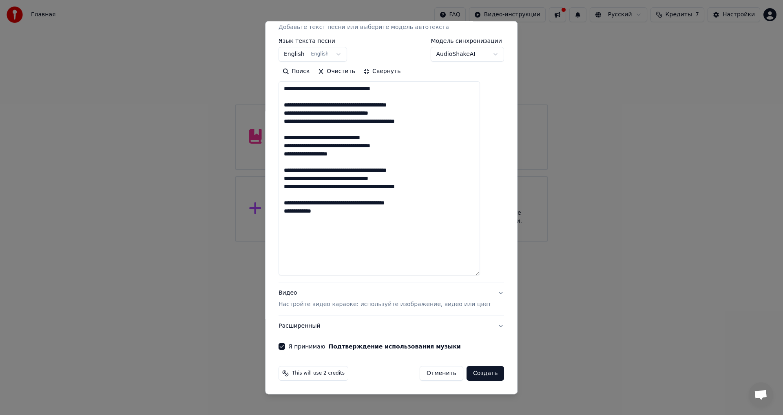
click at [473, 373] on button "Создать" at bounding box center [485, 373] width 38 height 15
select select "**"
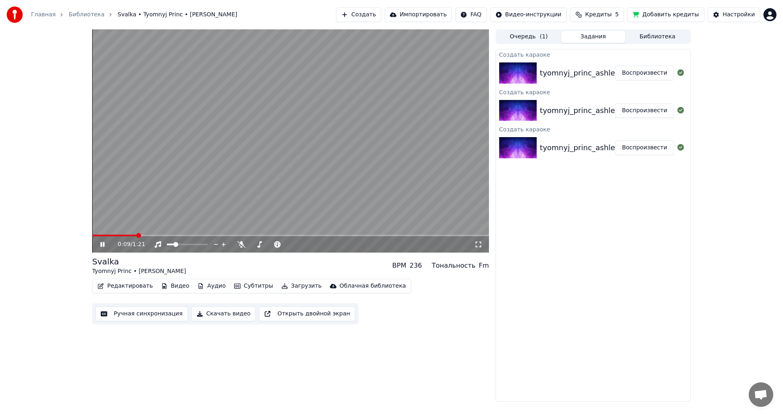
click at [233, 172] on video at bounding box center [290, 140] width 397 height 223
click at [217, 317] on button "Скачать видео" at bounding box center [223, 313] width 65 height 15
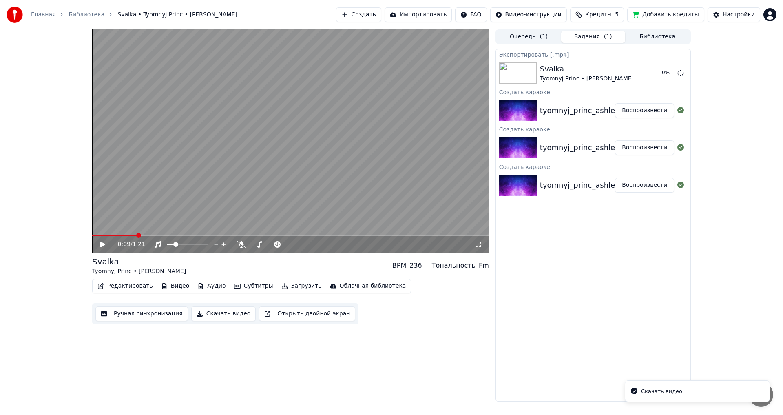
click at [656, 394] on div "Скачать видео" at bounding box center [661, 391] width 41 height 8
click at [660, 313] on div "Экспортировать [.mp4] Svalka Tyomnyj Princ • [PERSON_NAME] 0 % Создать караоке …" at bounding box center [592, 225] width 195 height 352
click at [283, 286] on button "Загрузить" at bounding box center [301, 285] width 47 height 11
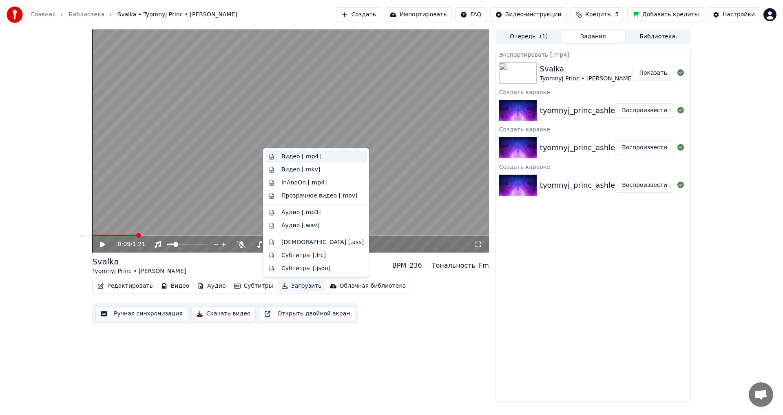
click at [325, 152] on div "Видео [.mp4]" at bounding box center [322, 156] width 82 height 8
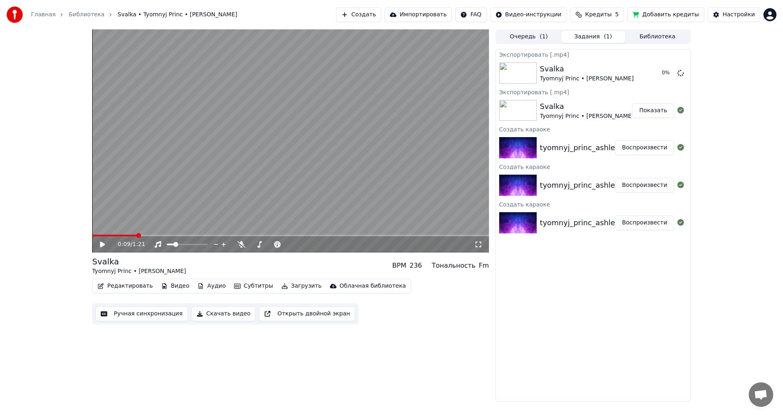
click at [558, 225] on div "tyomnyj_princ_ashleyrossmith_-_svalka_([DOMAIN_NAME])" at bounding box center [647, 222] width 215 height 11
click at [656, 111] on button "Показать" at bounding box center [653, 110] width 42 height 15
click at [307, 242] on span at bounding box center [306, 244] width 5 height 5
click at [107, 246] on icon at bounding box center [108, 244] width 19 height 7
click at [331, 168] on video at bounding box center [290, 140] width 397 height 223
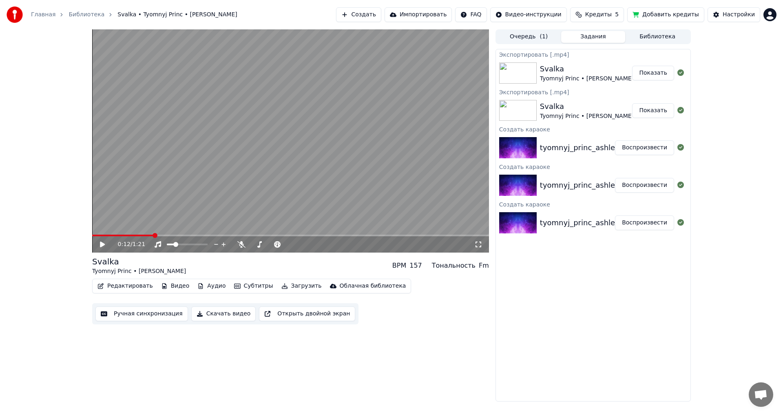
click at [320, 174] on video at bounding box center [290, 140] width 397 height 223
click at [195, 234] on video at bounding box center [290, 140] width 397 height 223
click at [229, 182] on video at bounding box center [290, 140] width 397 height 223
click at [686, 13] on button "Добавить кредиты" at bounding box center [665, 14] width 77 height 15
click at [212, 131] on video at bounding box center [290, 140] width 397 height 223
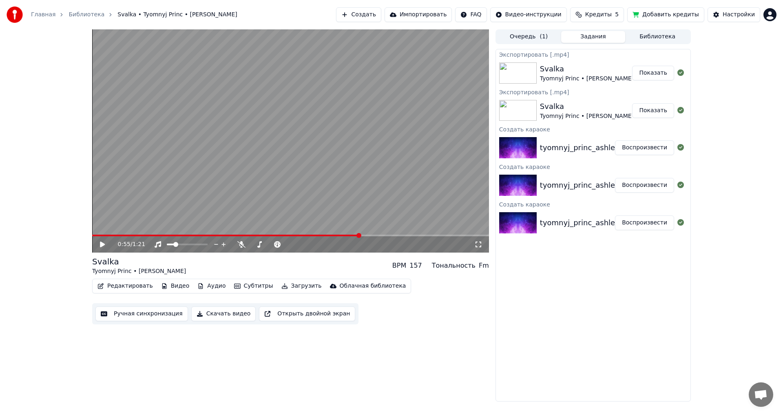
click at [11, 15] on img at bounding box center [15, 15] width 16 height 16
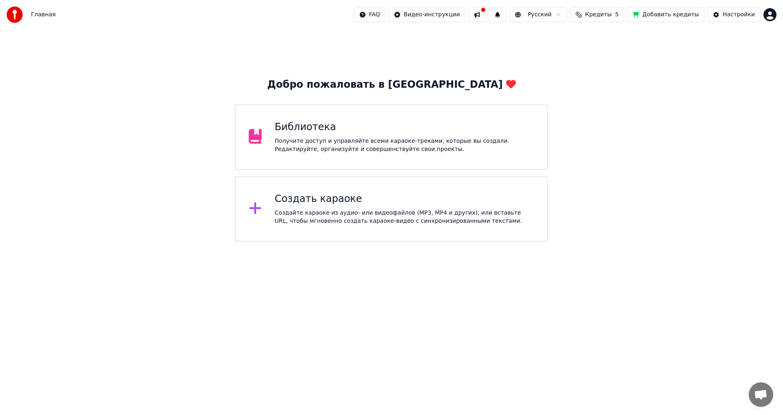
click at [612, 16] on span "Кредиты" at bounding box center [598, 15] width 26 height 8
click at [587, 37] on th "Остаток" at bounding box center [591, 39] width 31 height 16
click at [616, 38] on th "Срок действия (дней)" at bounding box center [643, 39] width 72 height 16
click at [643, 53] on td "30" at bounding box center [643, 54] width 72 height 15
drag, startPoint x: 646, startPoint y: 54, endPoint x: 627, endPoint y: 54, distance: 18.8
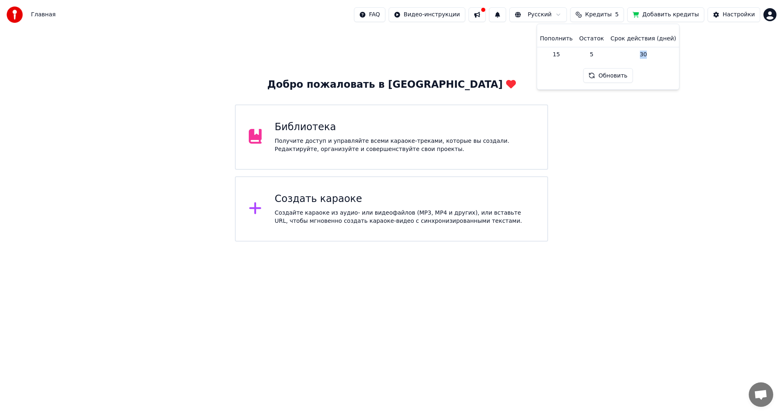
click at [627, 54] on td "30" at bounding box center [643, 54] width 72 height 15
click at [638, 55] on td "30" at bounding box center [643, 54] width 72 height 15
click at [618, 75] on button "Обновить" at bounding box center [607, 75] width 49 height 15
click at [557, 53] on td "15" at bounding box center [556, 54] width 39 height 15
click at [603, 54] on td "5" at bounding box center [591, 54] width 31 height 15
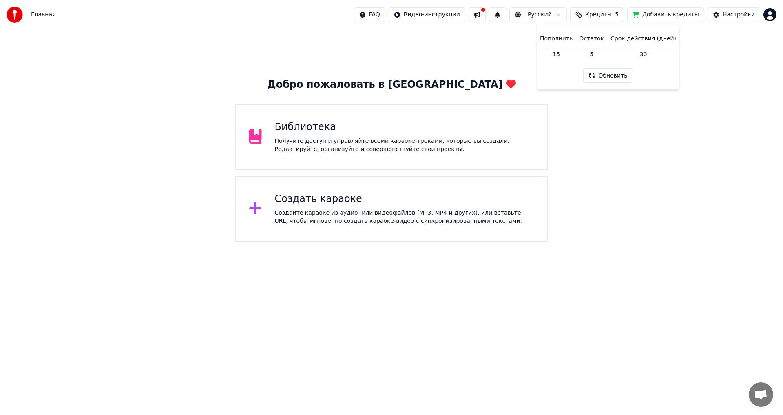
click at [612, 80] on button "Обновить" at bounding box center [607, 75] width 49 height 15
click at [618, 57] on td "30" at bounding box center [643, 54] width 72 height 15
click at [646, 53] on td "30" at bounding box center [643, 54] width 72 height 15
drag, startPoint x: 642, startPoint y: 55, endPoint x: 626, endPoint y: 55, distance: 15.9
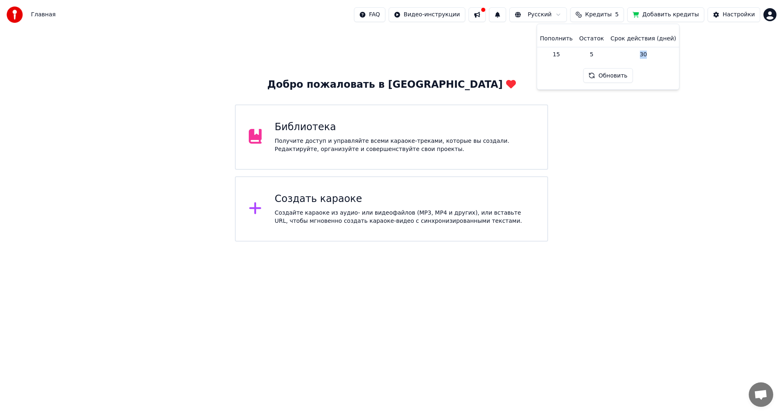
click at [626, 55] on td "30" at bounding box center [643, 54] width 72 height 15
click at [627, 55] on td "30" at bounding box center [643, 54] width 72 height 15
drag, startPoint x: 671, startPoint y: 37, endPoint x: 592, endPoint y: 37, distance: 79.1
click at [592, 37] on tr "Пополнить Остаток Срок действия (дней)" at bounding box center [608, 39] width 143 height 16
click at [592, 37] on th "Остаток" at bounding box center [591, 39] width 31 height 16
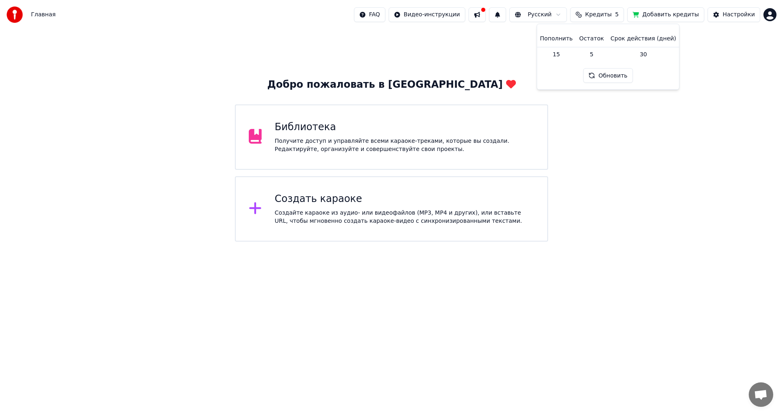
click at [681, 213] on div "Добро пожаловать в Youka Библиотека Получите доступ и управляйте всеми караоке-…" at bounding box center [391, 135] width 783 height 212
click at [612, 15] on span "Кредиты" at bounding box center [598, 15] width 26 height 8
drag, startPoint x: 569, startPoint y: 53, endPoint x: 642, endPoint y: 54, distance: 72.6
click at [604, 54] on tr "15 5 30" at bounding box center [608, 54] width 143 height 15
drag, startPoint x: 650, startPoint y: 54, endPoint x: 669, endPoint y: 54, distance: 19.2
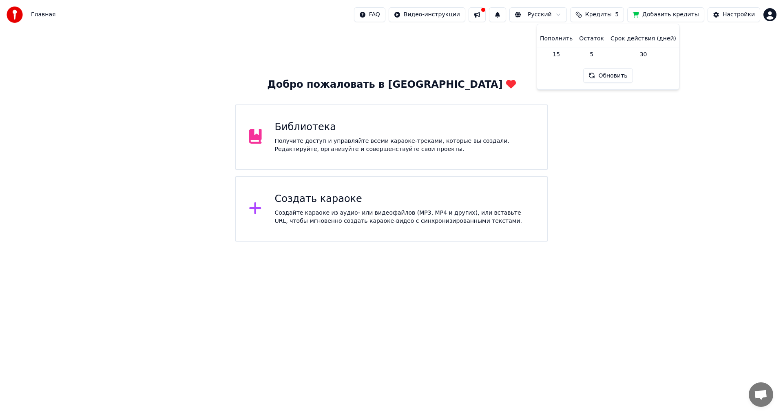
click at [669, 54] on td "30" at bounding box center [643, 54] width 72 height 15
drag, startPoint x: 657, startPoint y: 54, endPoint x: 612, endPoint y: 54, distance: 45.3
click at [614, 54] on td "30" at bounding box center [643, 54] width 72 height 15
drag, startPoint x: 598, startPoint y: 55, endPoint x: 557, endPoint y: 53, distance: 40.4
click at [562, 54] on tr "15 5 30" at bounding box center [608, 54] width 143 height 15
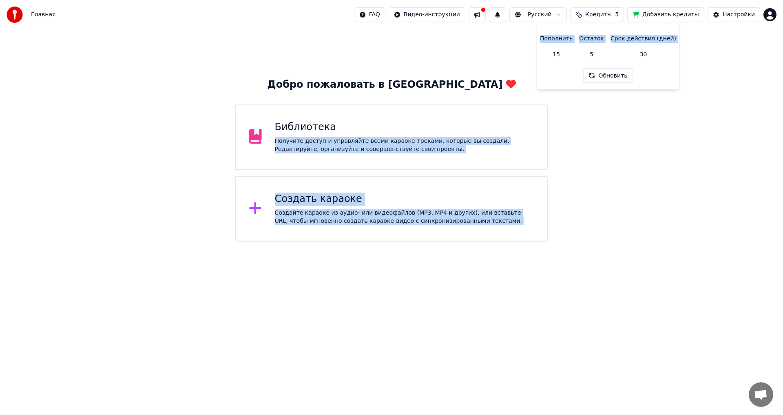
drag, startPoint x: 557, startPoint y: 53, endPoint x: 532, endPoint y: 52, distance: 24.9
click at [532, 52] on body "Главная FAQ Видео-инструкции Русский Кредиты 5 Добавить кредиты Настройки Добро…" at bounding box center [391, 120] width 783 height 241
click at [552, 51] on td "15" at bounding box center [556, 54] width 39 height 15
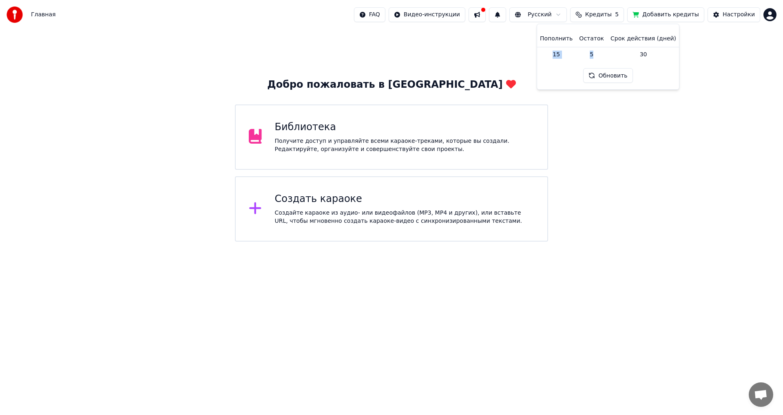
drag, startPoint x: 574, startPoint y: 54, endPoint x: 599, endPoint y: 54, distance: 24.5
click at [599, 54] on tr "15 5 30" at bounding box center [608, 54] width 143 height 15
drag, startPoint x: 631, startPoint y: 54, endPoint x: 668, endPoint y: 53, distance: 37.5
click at [668, 53] on td "30" at bounding box center [643, 54] width 72 height 15
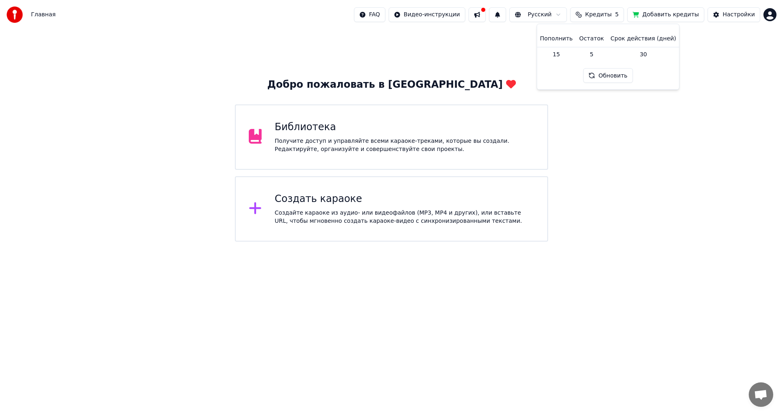
click at [703, 54] on div "Добро пожаловать в Youka Библиотека Получите доступ и управляйте всеми караоке-…" at bounding box center [391, 135] width 783 height 212
click at [486, 11] on button at bounding box center [476, 14] width 17 height 15
click at [464, 11] on html "Главная FAQ Видео-инструкции Русский Кредиты 5 Добавить кредиты Настройки Добро…" at bounding box center [391, 120] width 783 height 241
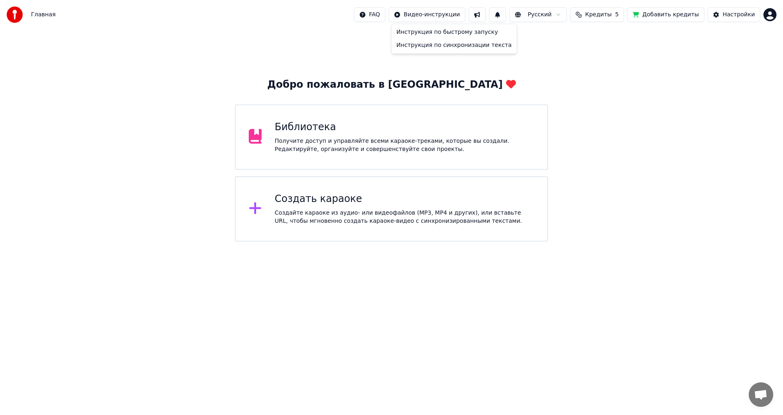
click at [464, 11] on html "Главная FAQ Видео-инструкции Русский Кредиты 5 Добавить кредиты Настройки Добро…" at bounding box center [391, 120] width 783 height 241
click at [736, 17] on div "Настройки" at bounding box center [738, 15] width 32 height 8
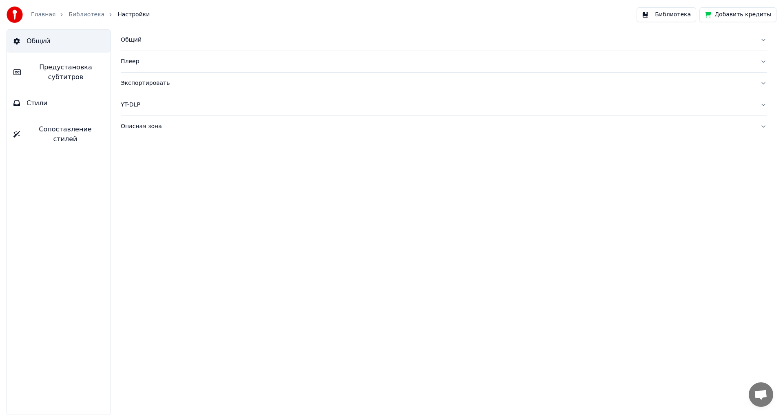
click at [80, 13] on link "Библиотека" at bounding box center [86, 15] width 36 height 8
